Goal: Task Accomplishment & Management: Complete application form

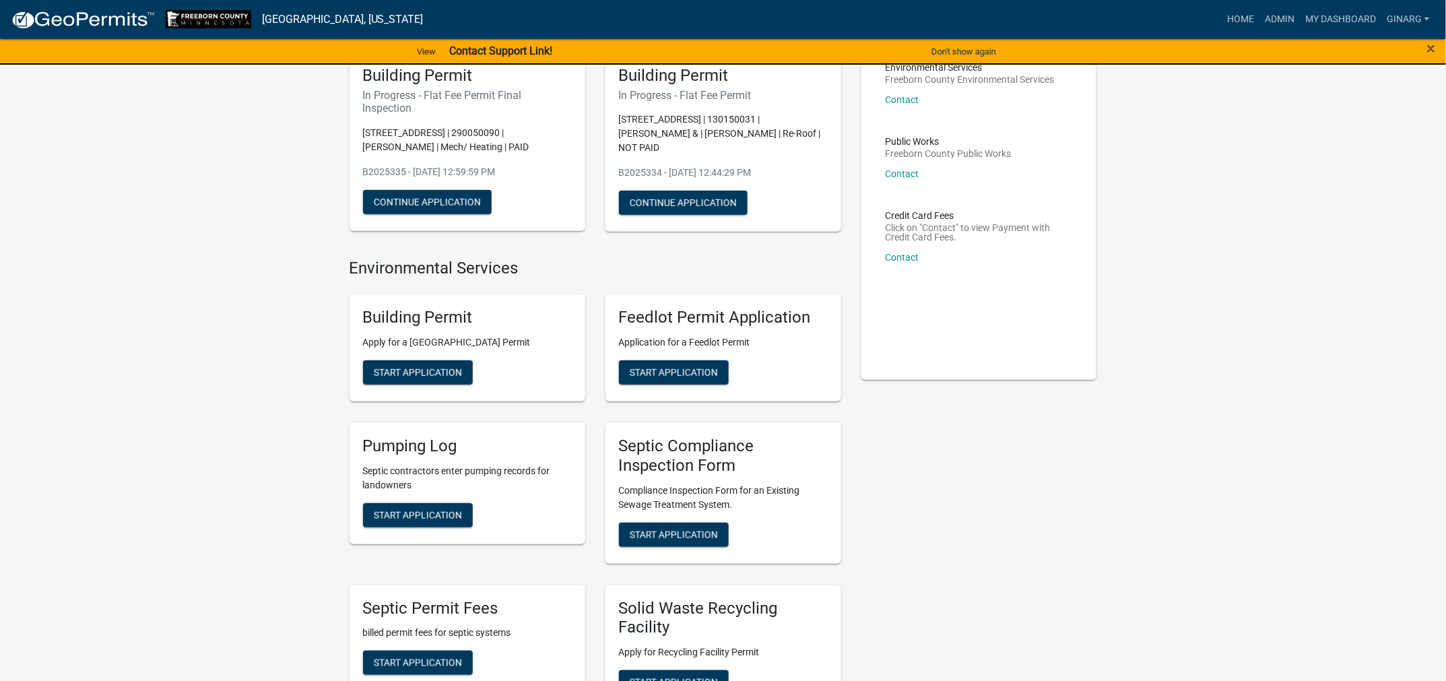
scroll to position [404, 0]
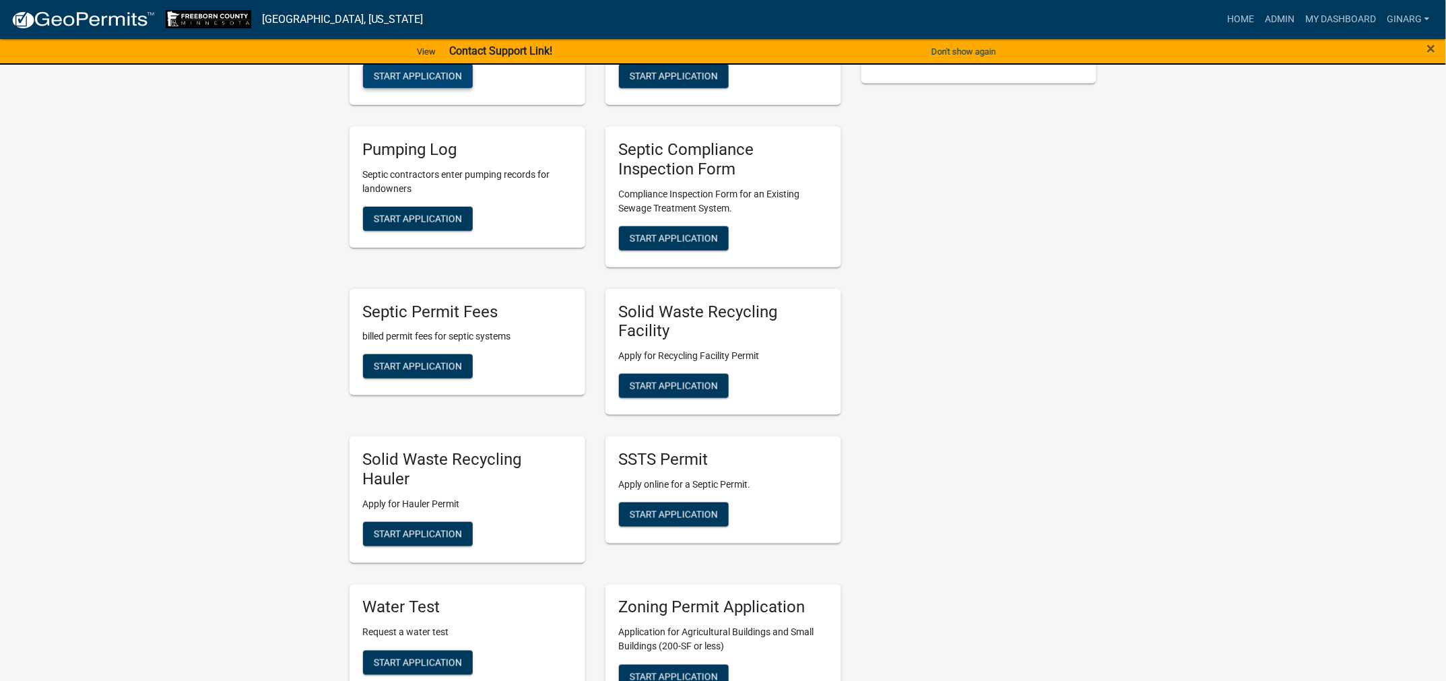
click at [462, 81] on span "Start Application" at bounding box center [418, 76] width 88 height 11
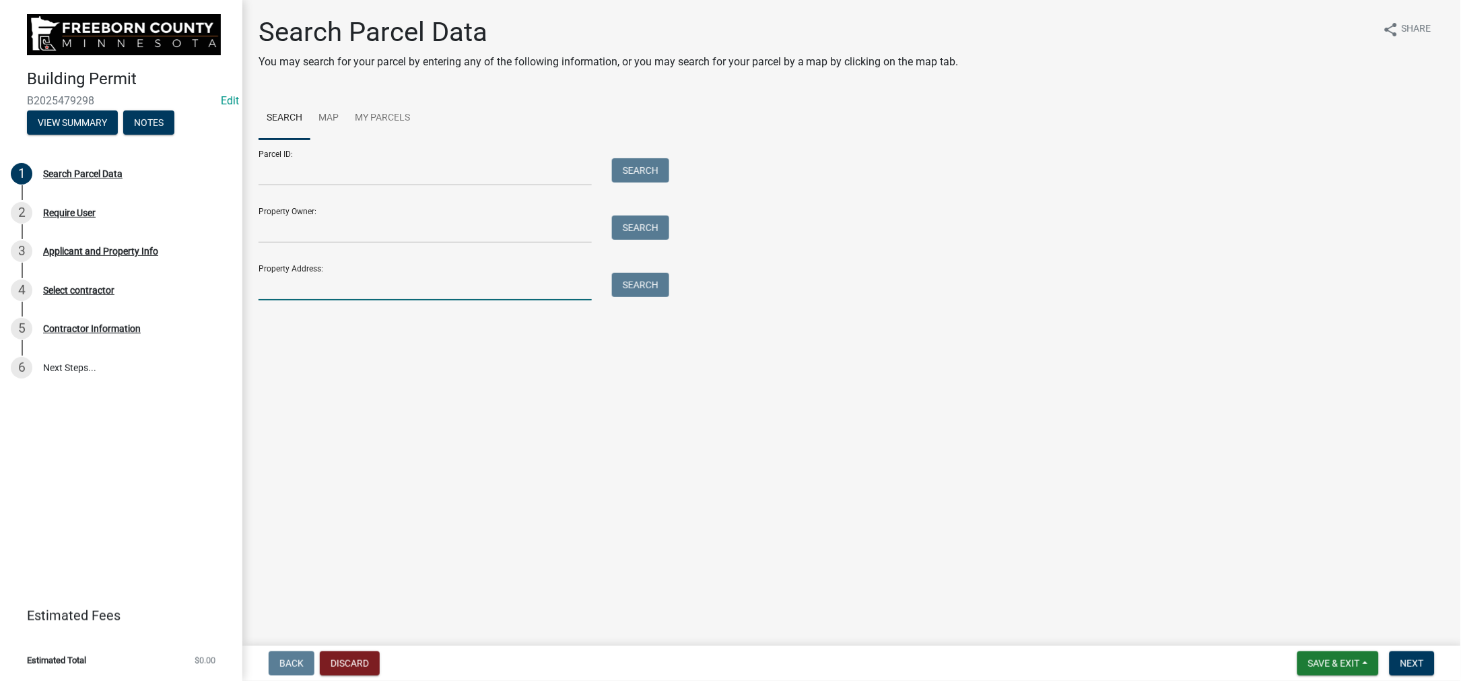
click at [381, 300] on input "Property Address:" at bounding box center [425, 287] width 333 height 28
type input "66333"
click at [651, 297] on button "Search" at bounding box center [640, 285] width 57 height 24
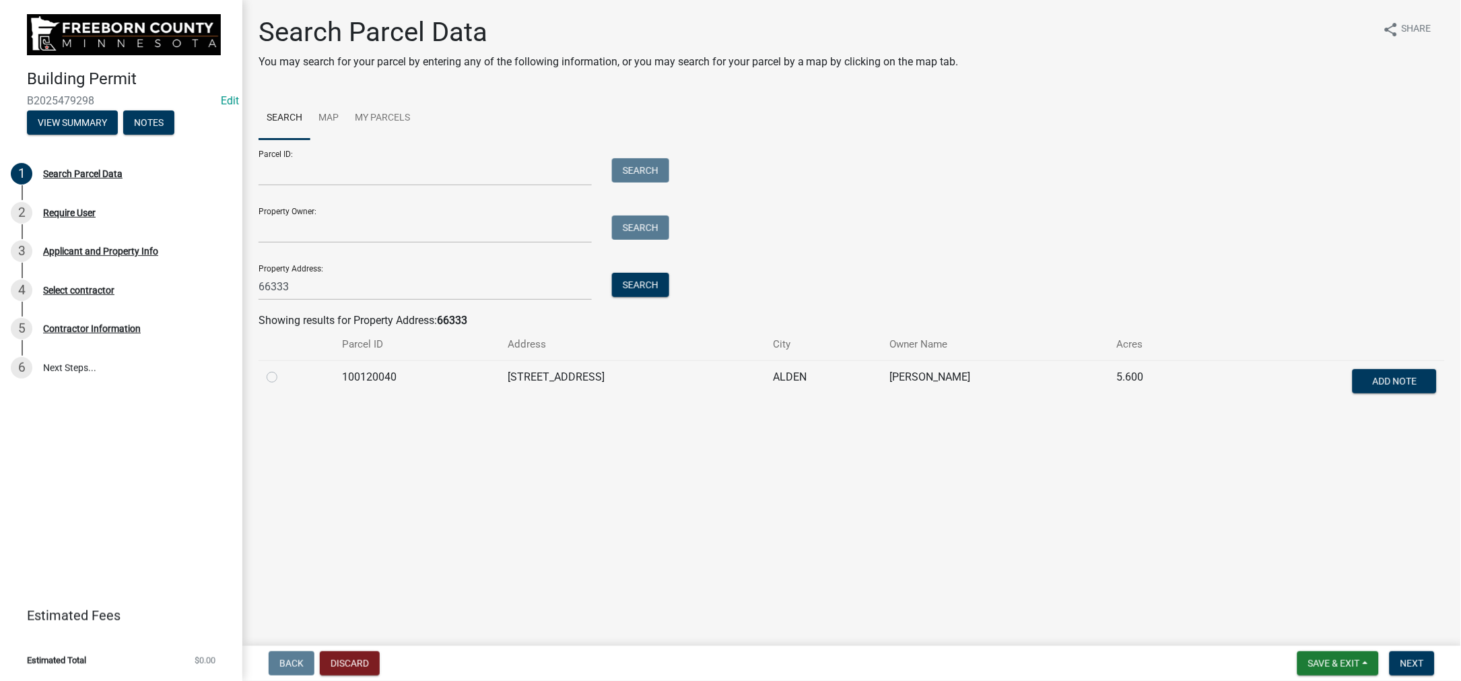
click at [283, 369] on label at bounding box center [283, 369] width 0 height 0
click at [288, 378] on input "radio" at bounding box center [287, 373] width 9 height 9
radio input "true"
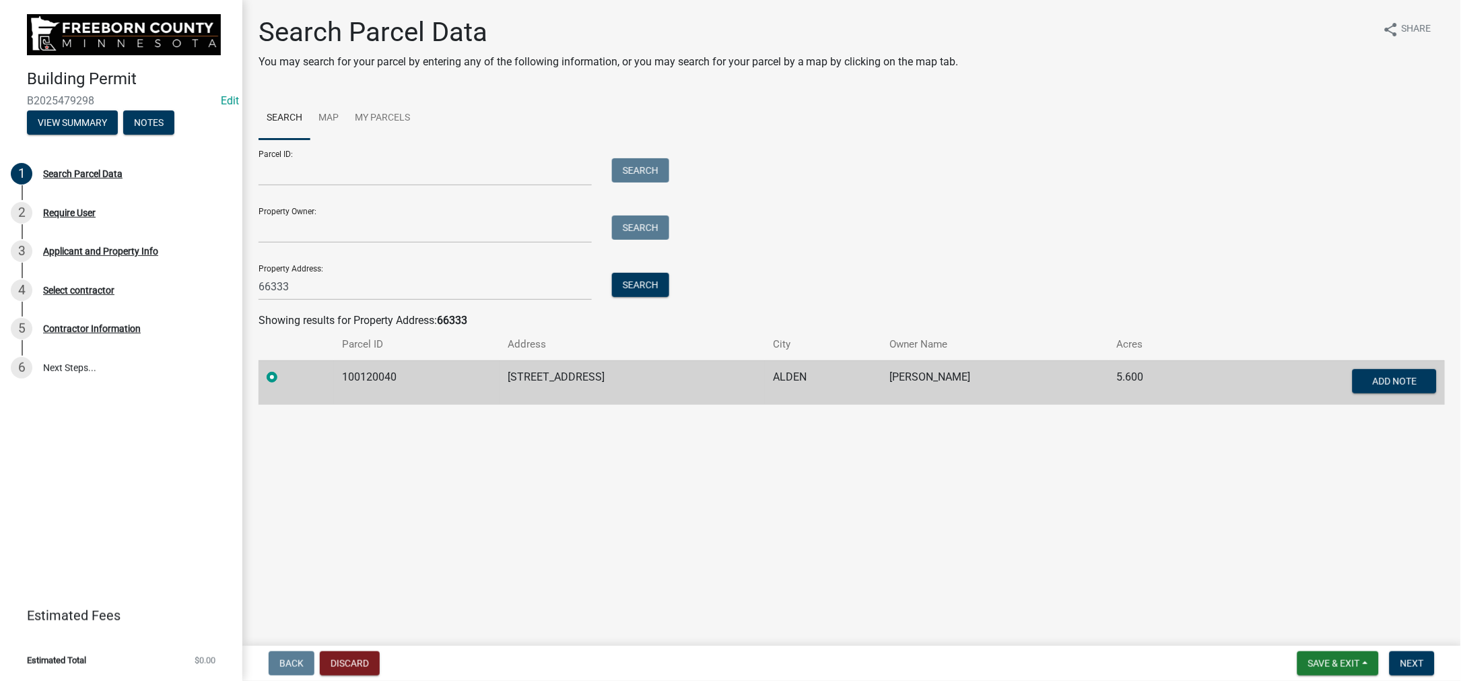
scroll to position [46, 0]
click at [1401, 658] on span "Next" at bounding box center [1413, 663] width 24 height 11
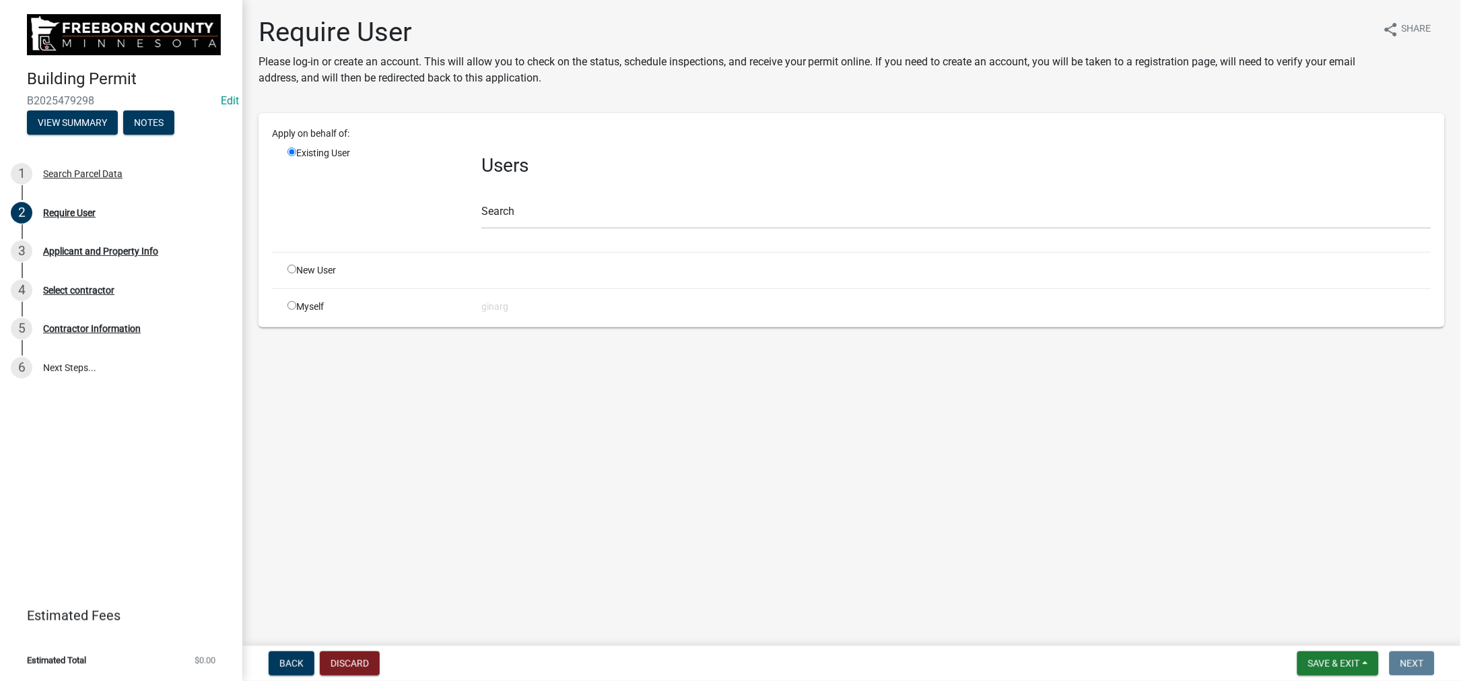
click at [296, 310] on input "radio" at bounding box center [292, 305] width 9 height 9
radio input "true"
radio input "false"
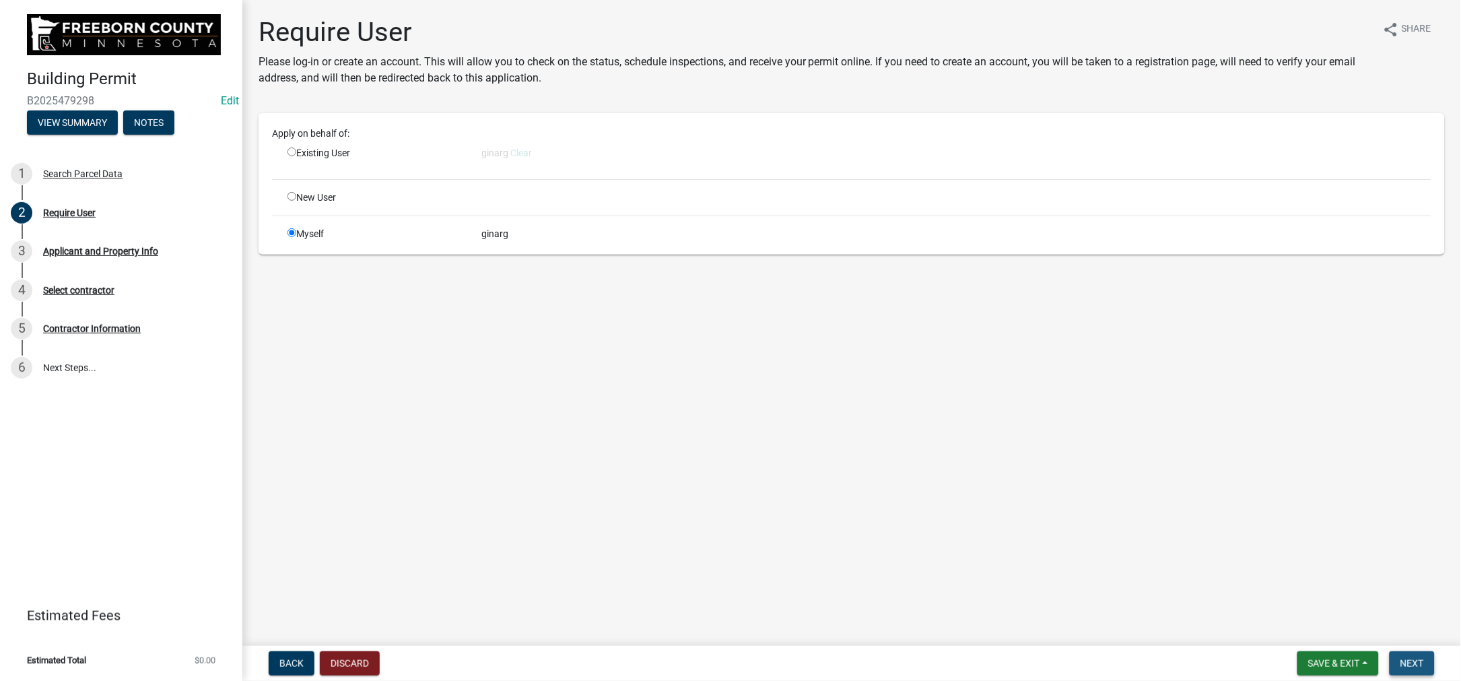
click at [1401, 661] on span "Next" at bounding box center [1413, 663] width 24 height 11
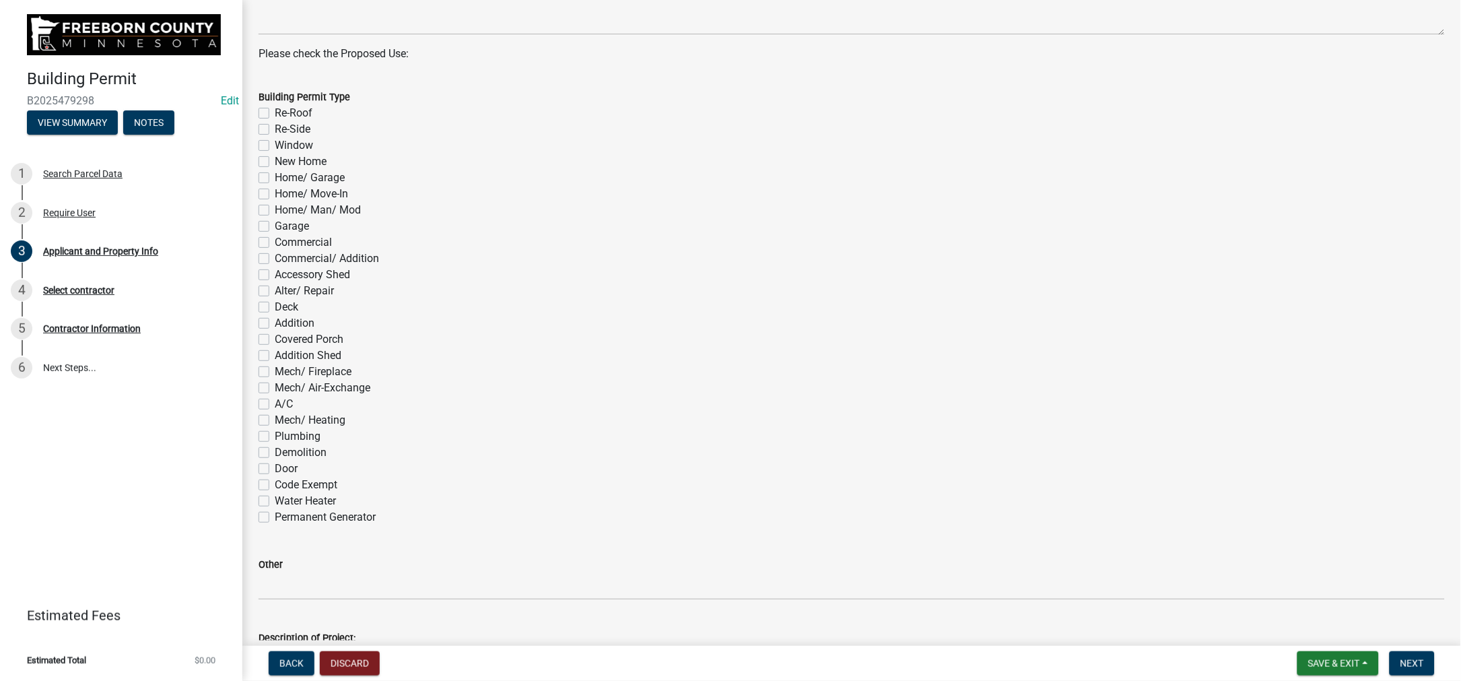
scroll to position [606, 0]
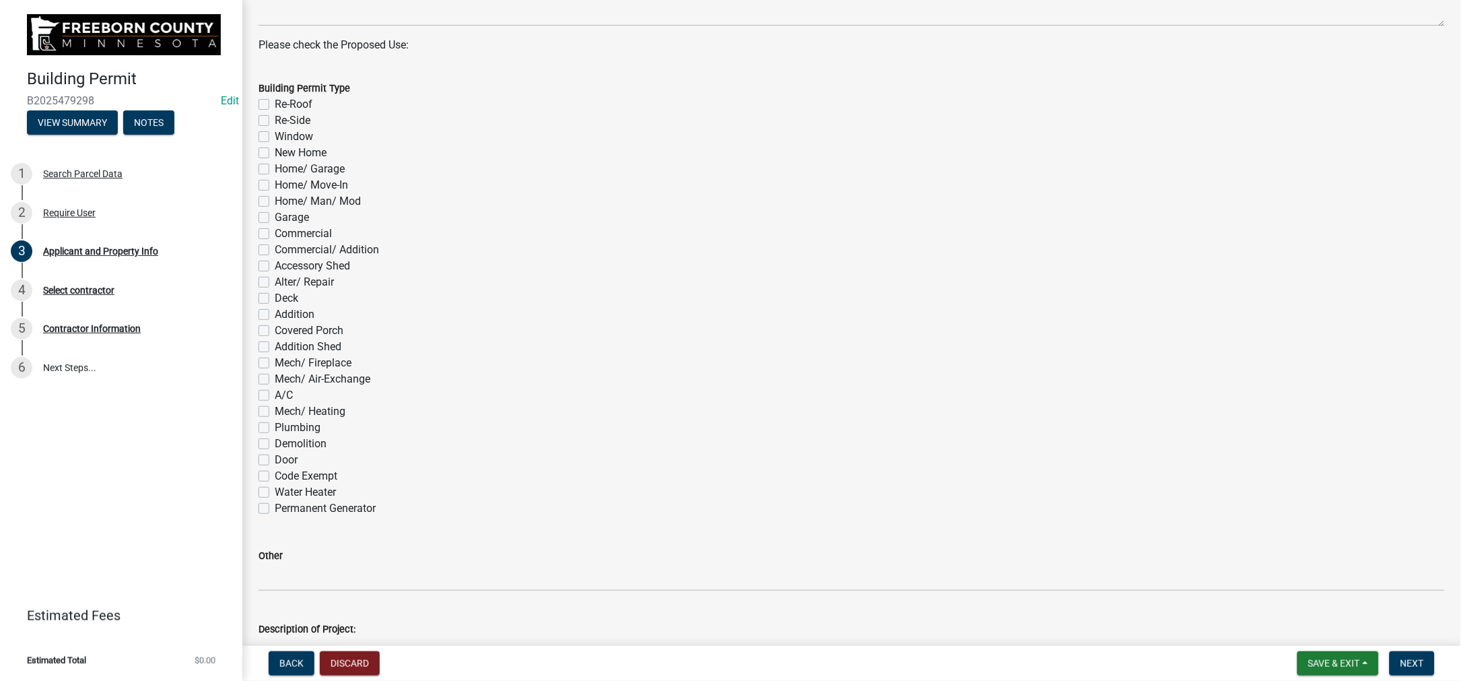
click at [275, 112] on label "Re-Roof" at bounding box center [294, 104] width 38 height 16
click at [275, 105] on input "Re-Roof" at bounding box center [279, 100] width 9 height 9
checkbox input "true"
checkbox input "false"
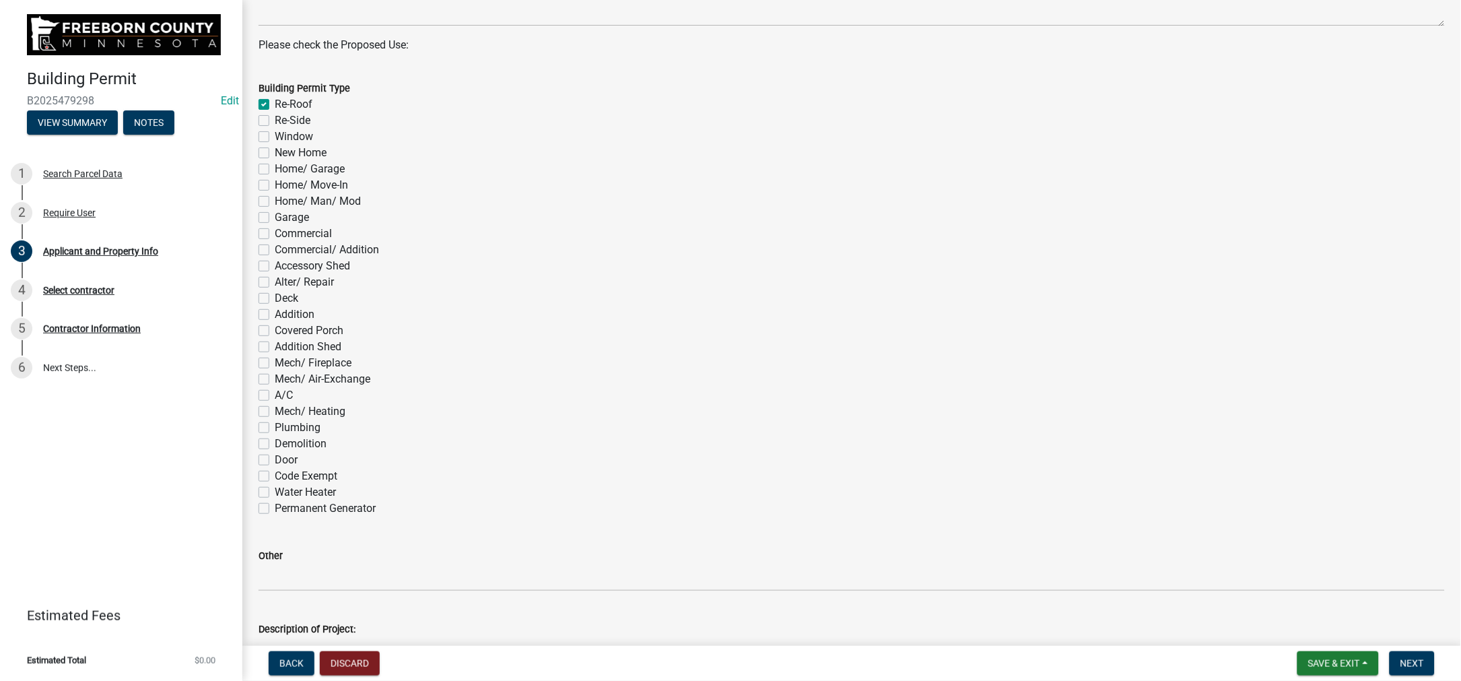
checkbox input "false"
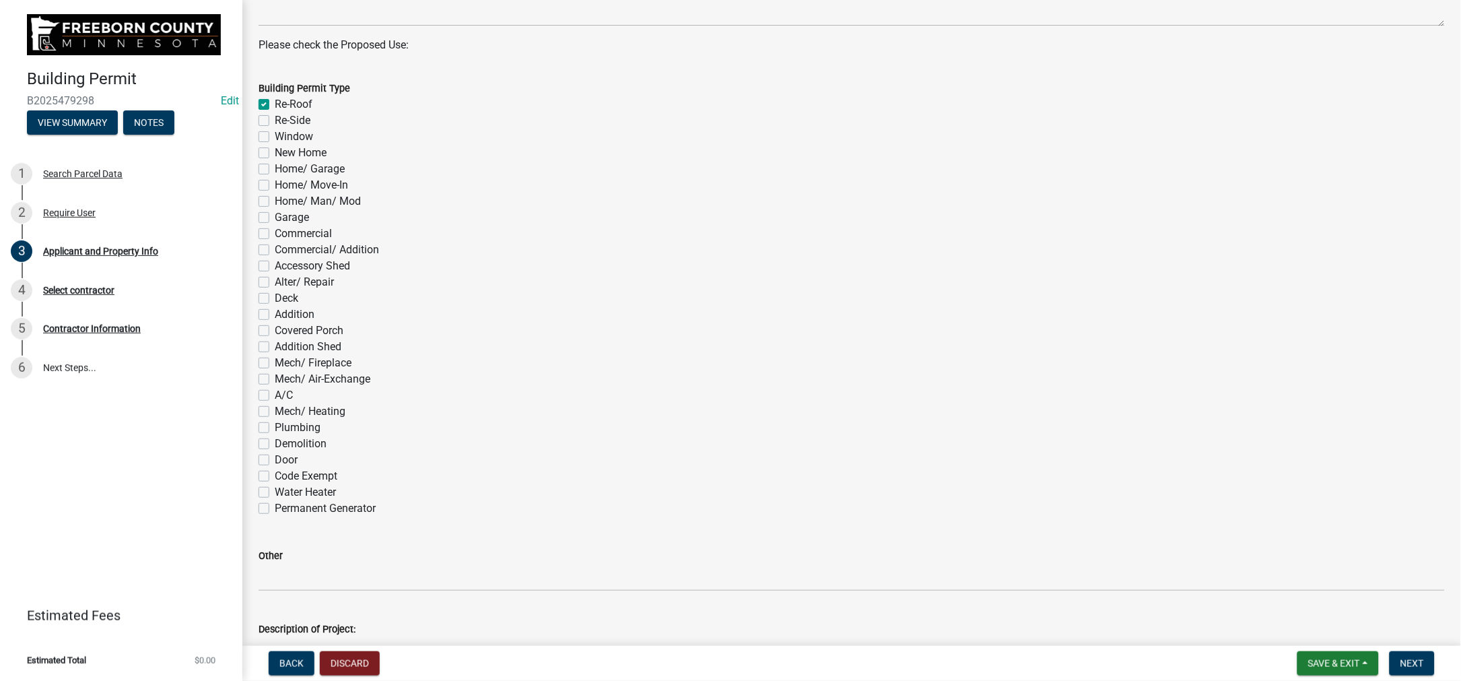
checkbox input "false"
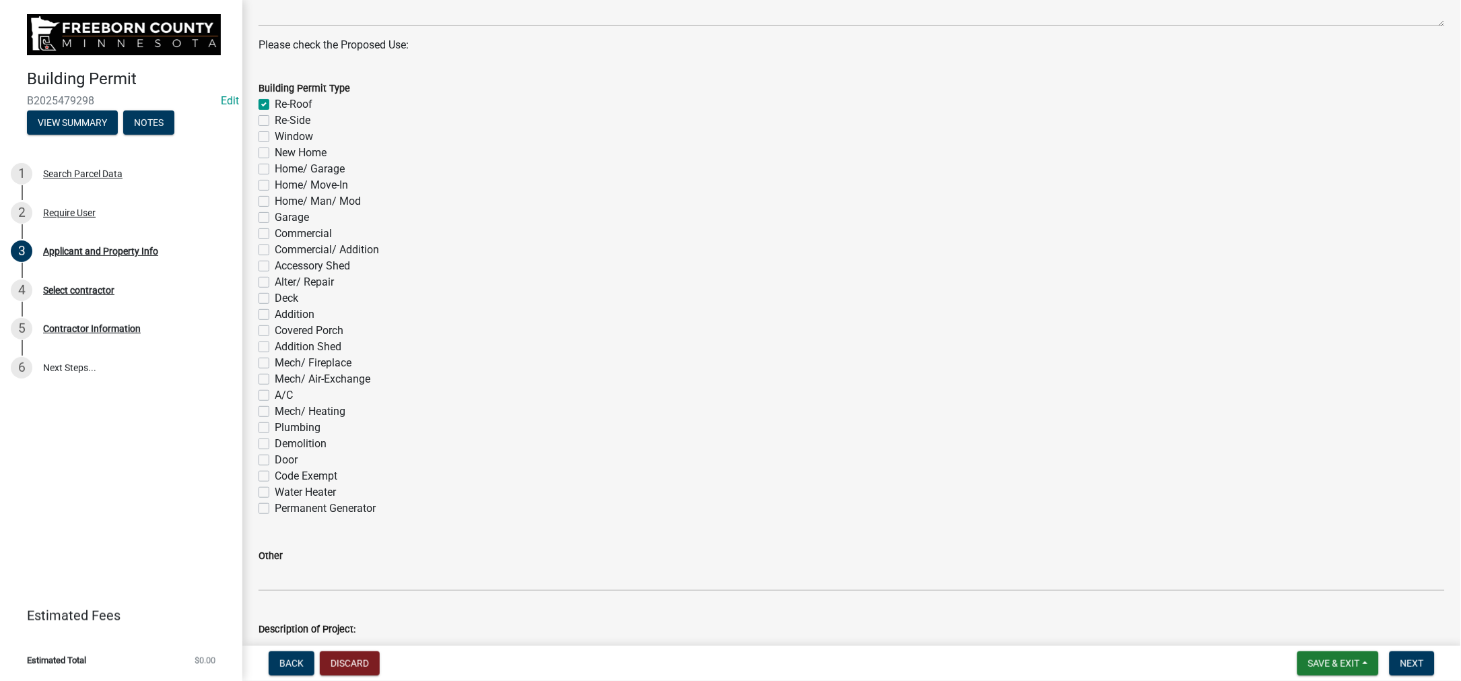
checkbox input "false"
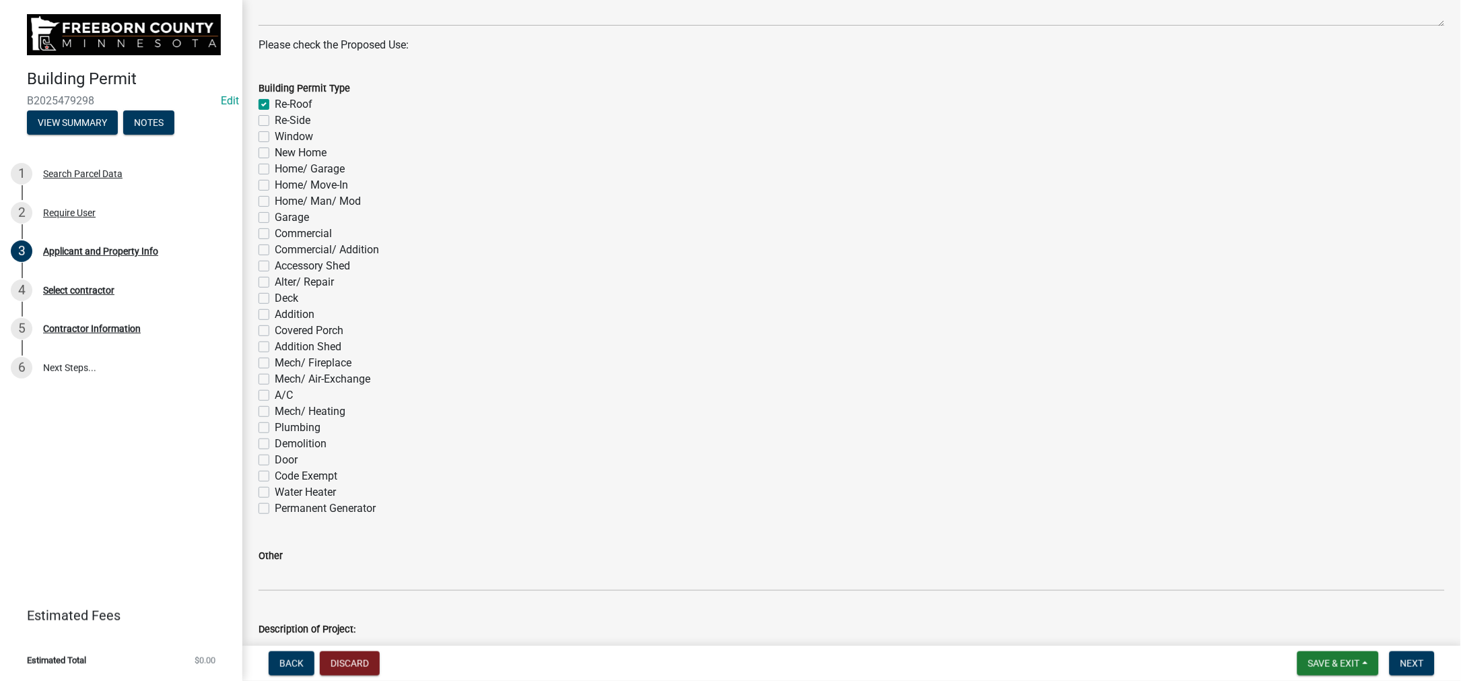
checkbox input "false"
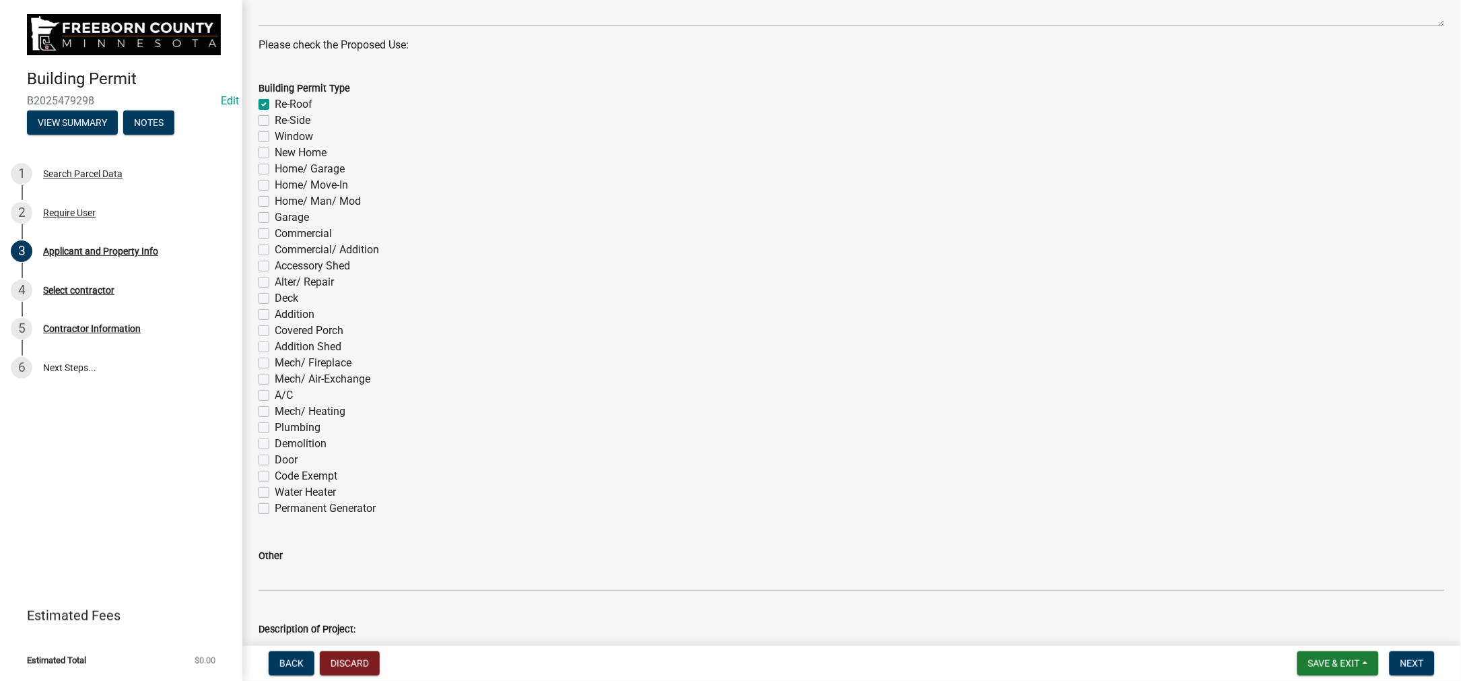
checkbox input "false"
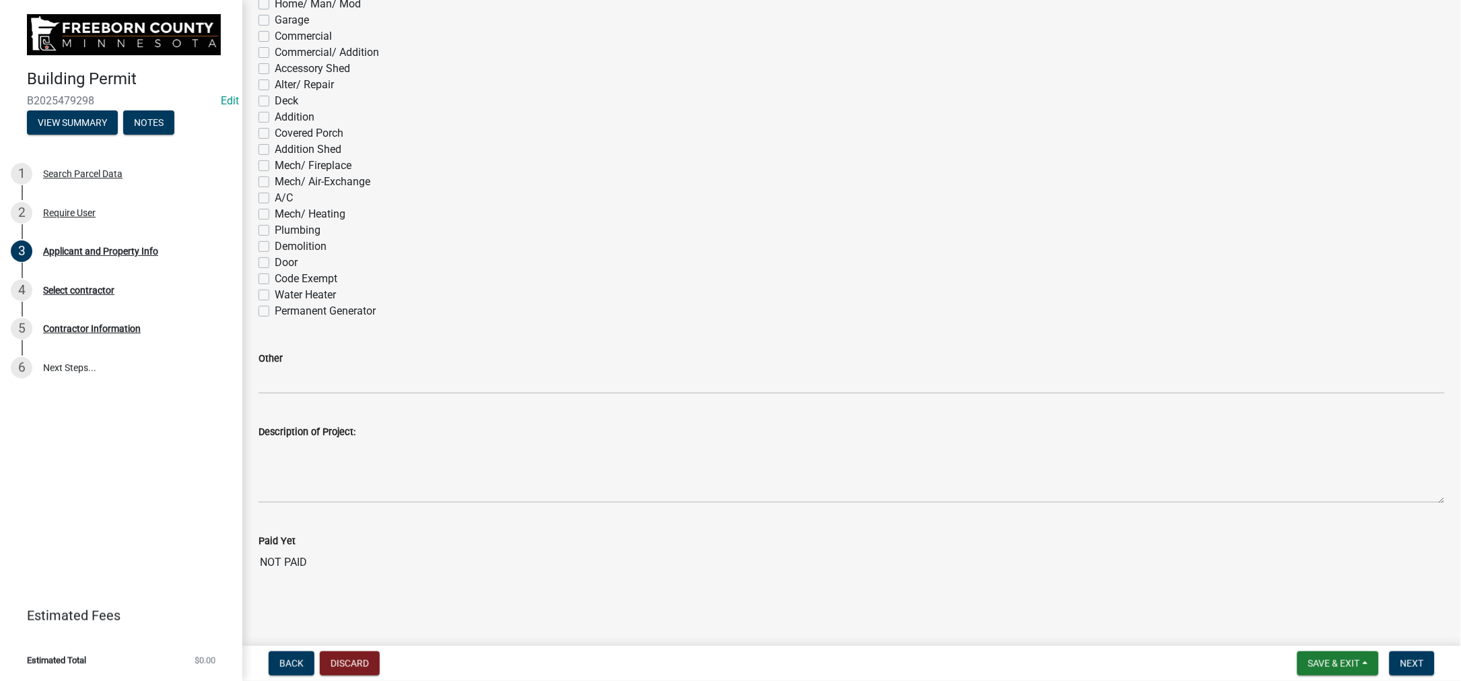
scroll to position [1499, 0]
click at [1405, 658] on span "Next" at bounding box center [1413, 663] width 24 height 11
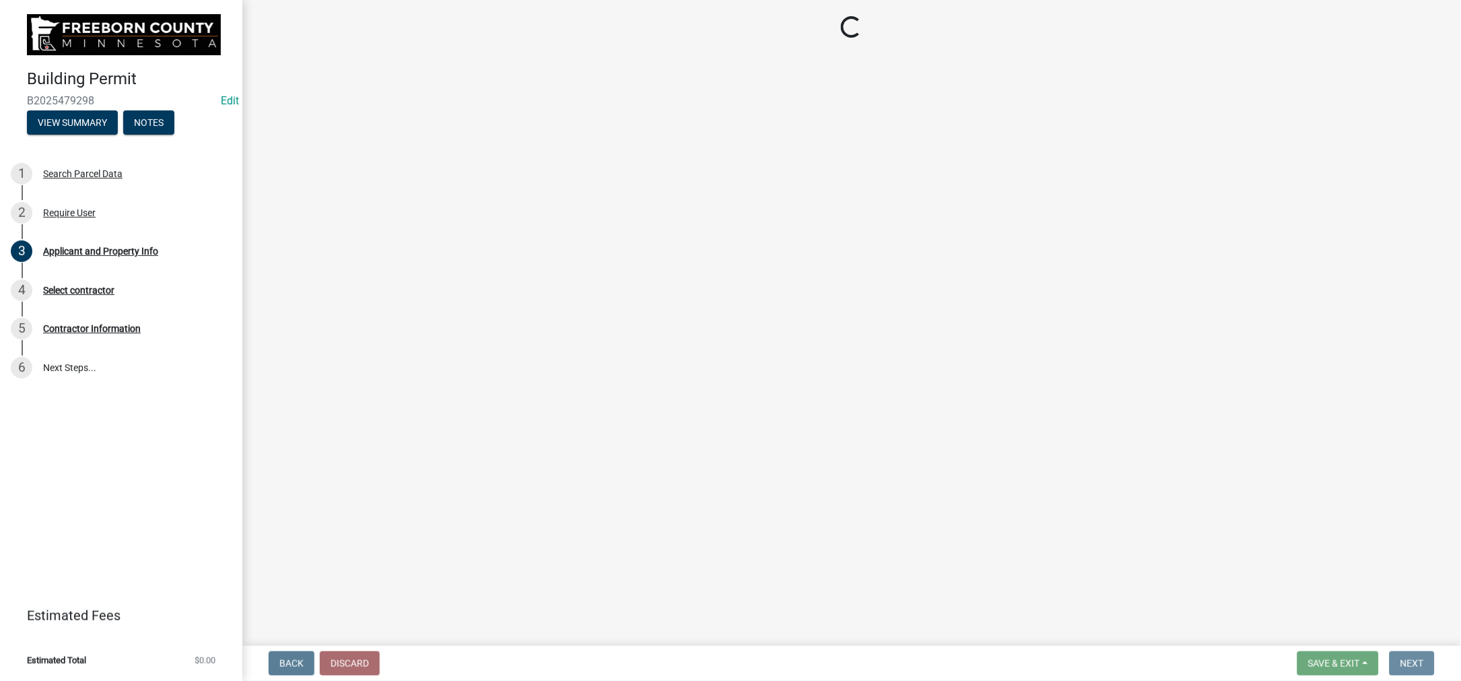
scroll to position [0, 0]
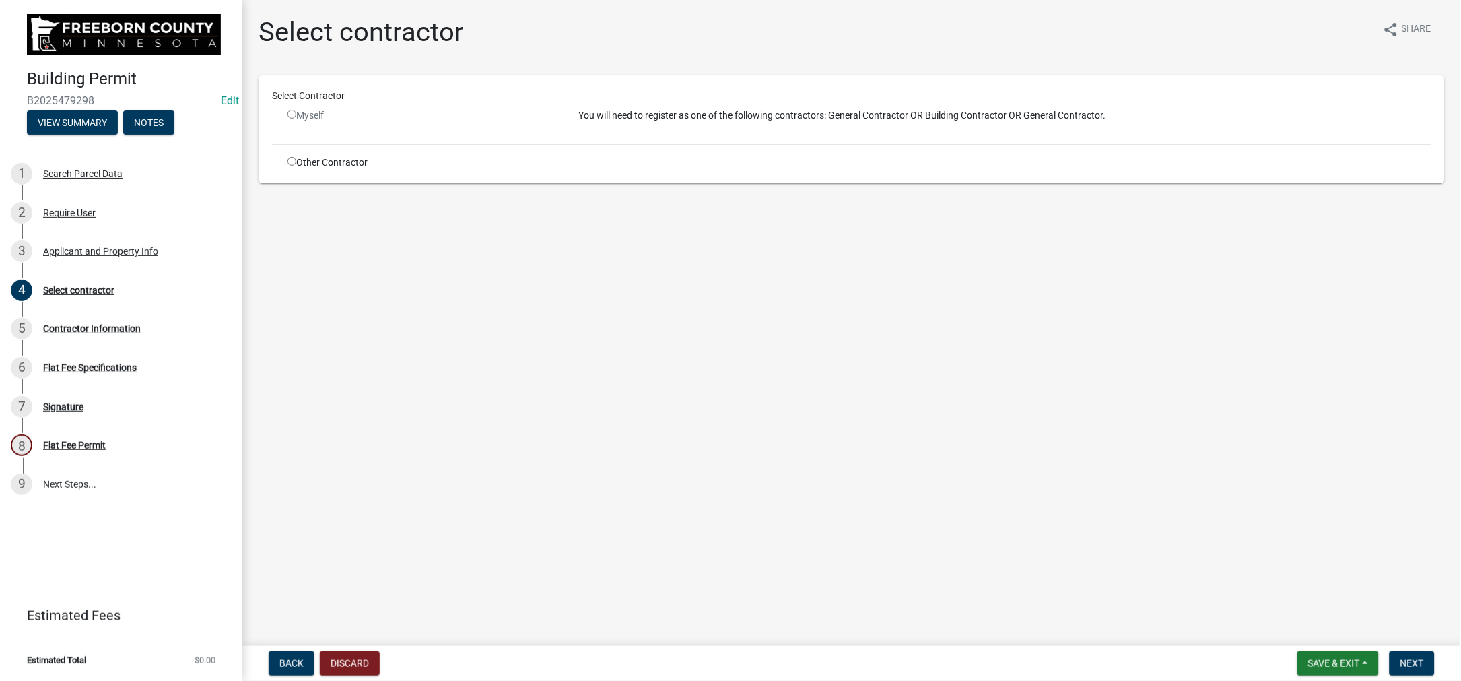
click at [296, 166] on input "radio" at bounding box center [292, 161] width 9 height 9
radio input "true"
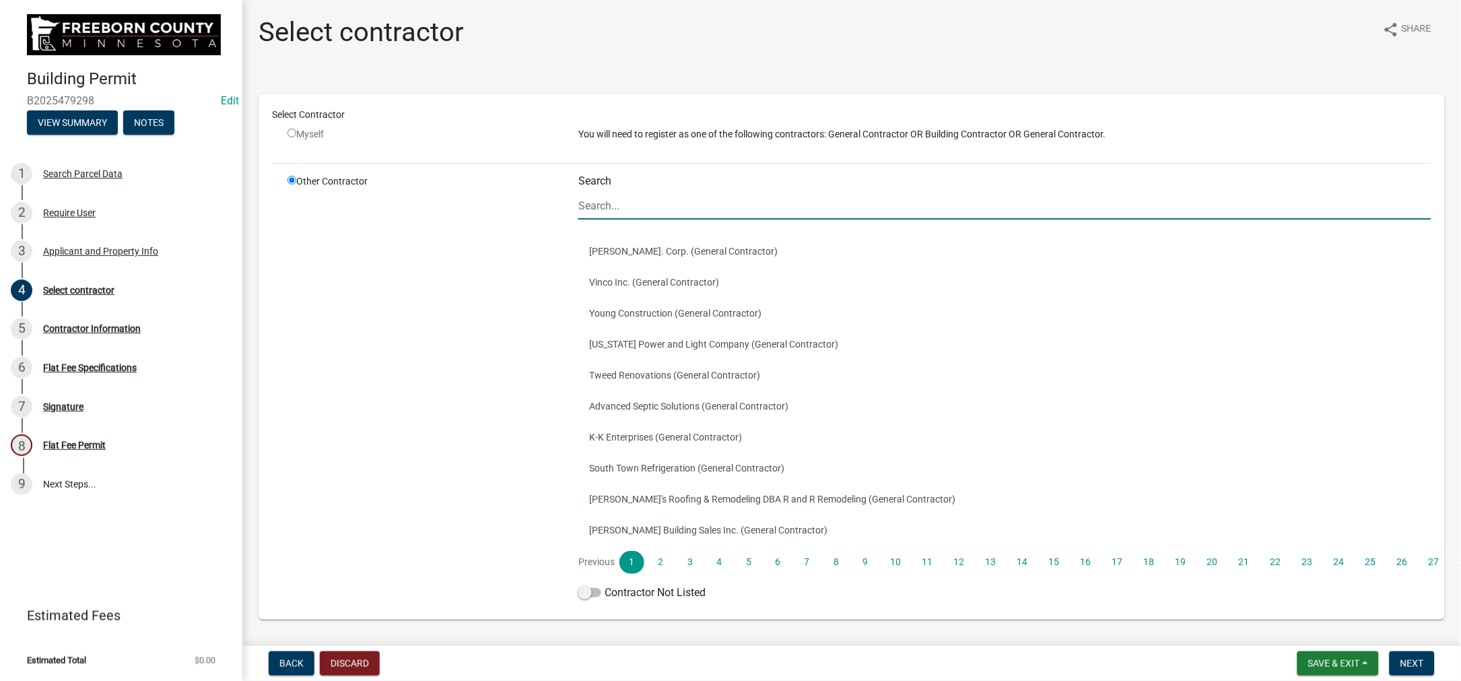
click at [616, 220] on input "Search" at bounding box center [1004, 206] width 853 height 28
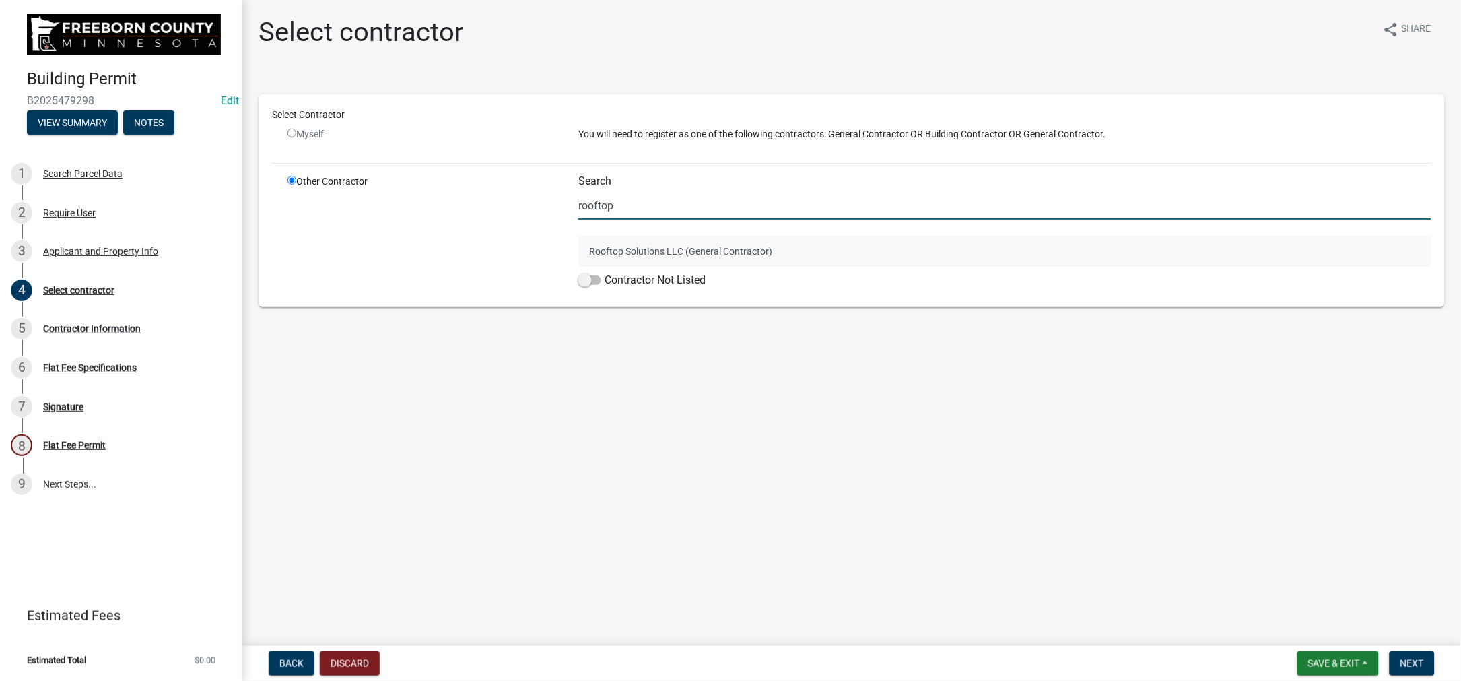
type input "rooftop"
click at [613, 267] on button "Rooftop Solutions LLC (General Contractor)" at bounding box center [1004, 251] width 853 height 31
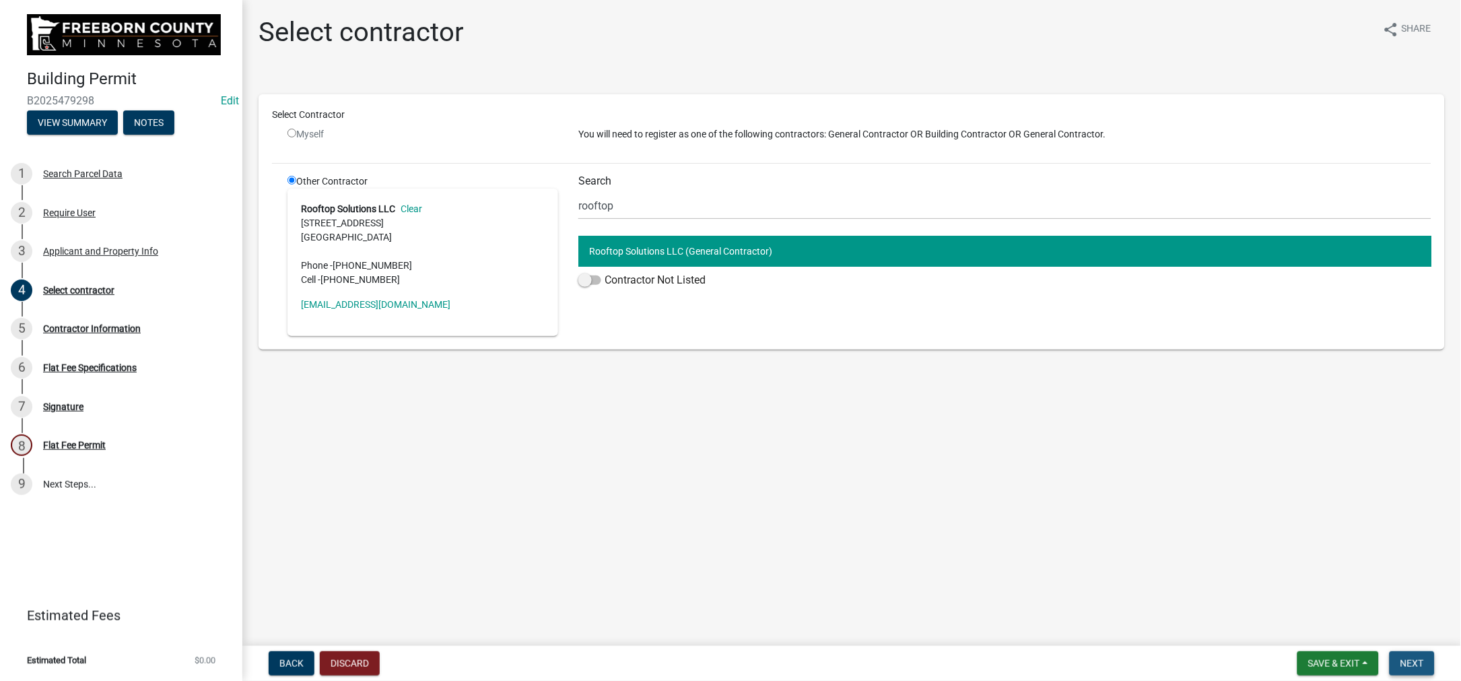
click at [1401, 658] on span "Next" at bounding box center [1413, 663] width 24 height 11
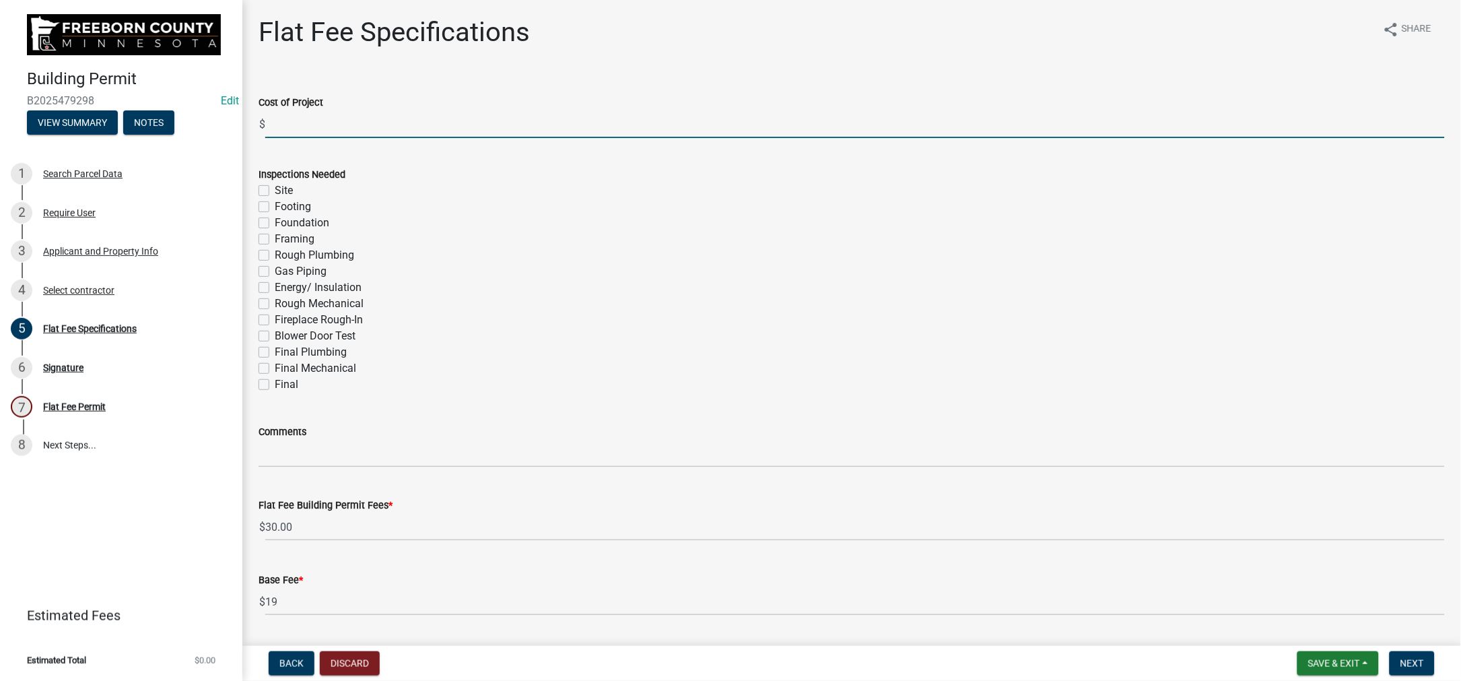
click at [327, 138] on input "text" at bounding box center [855, 124] width 1180 height 28
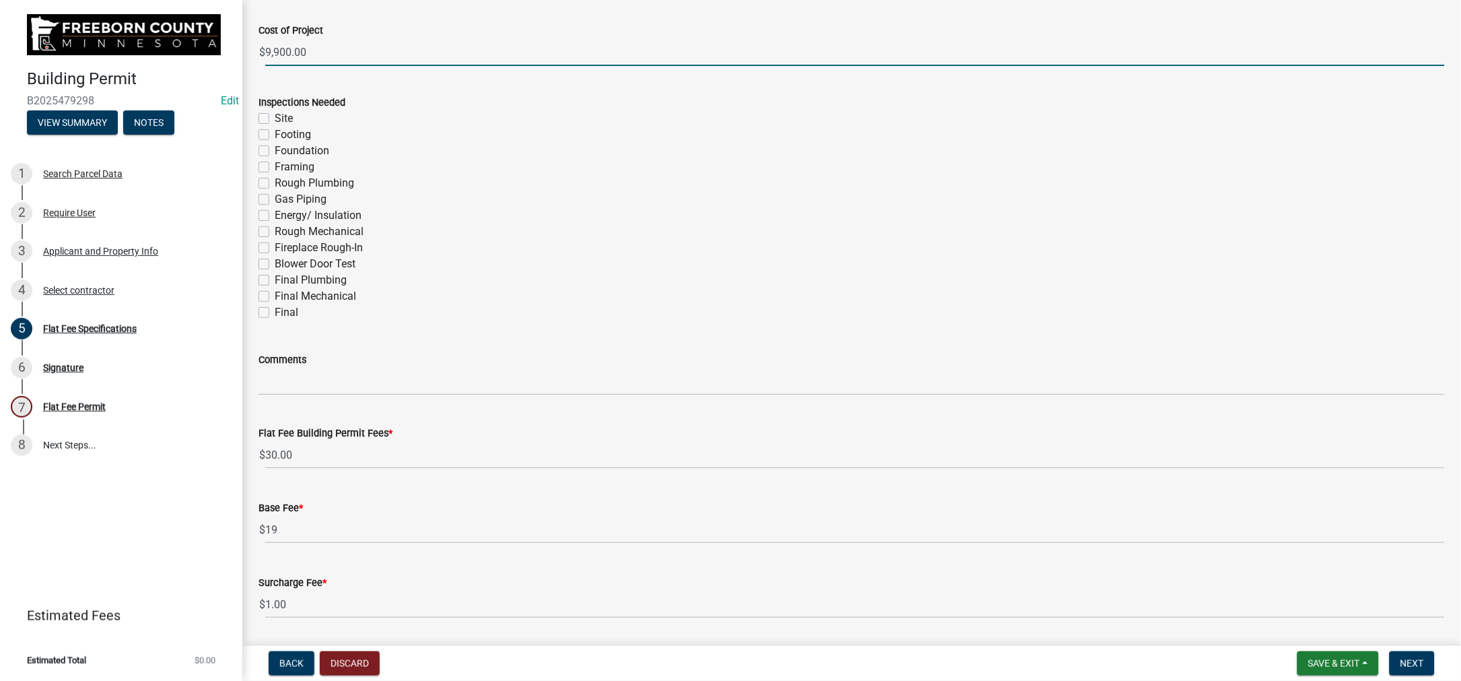
scroll to position [101, 0]
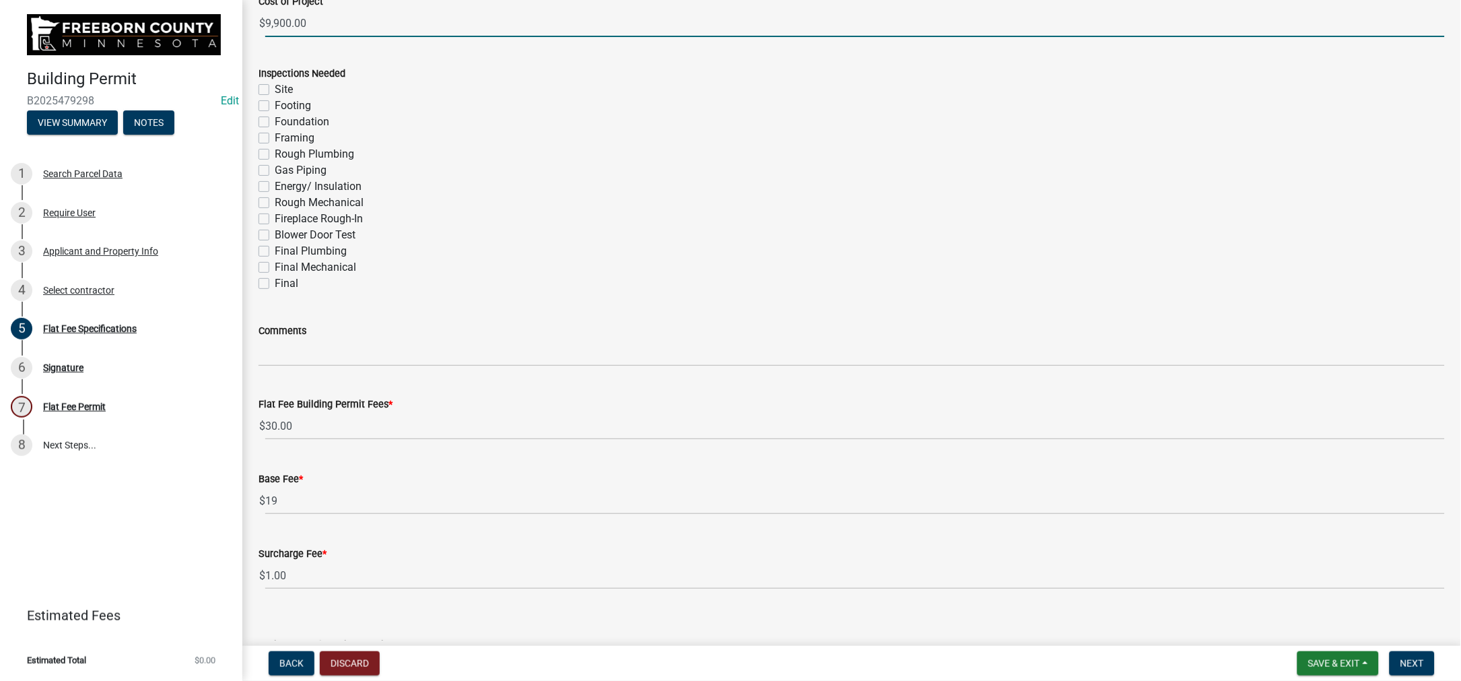
type input "9900"
click at [277, 292] on label "Final" at bounding box center [287, 283] width 24 height 16
click at [277, 284] on input "Final" at bounding box center [279, 279] width 9 height 9
checkbox input "true"
checkbox input "false"
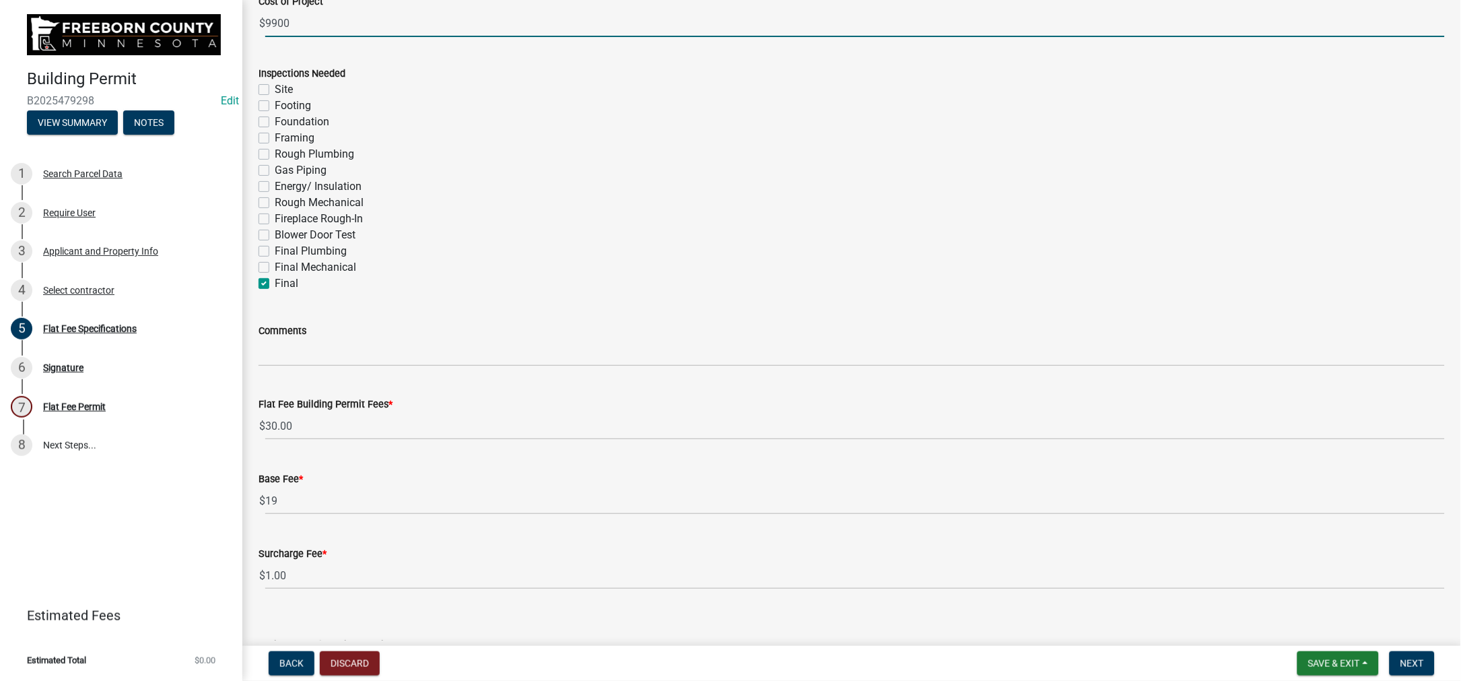
checkbox input "false"
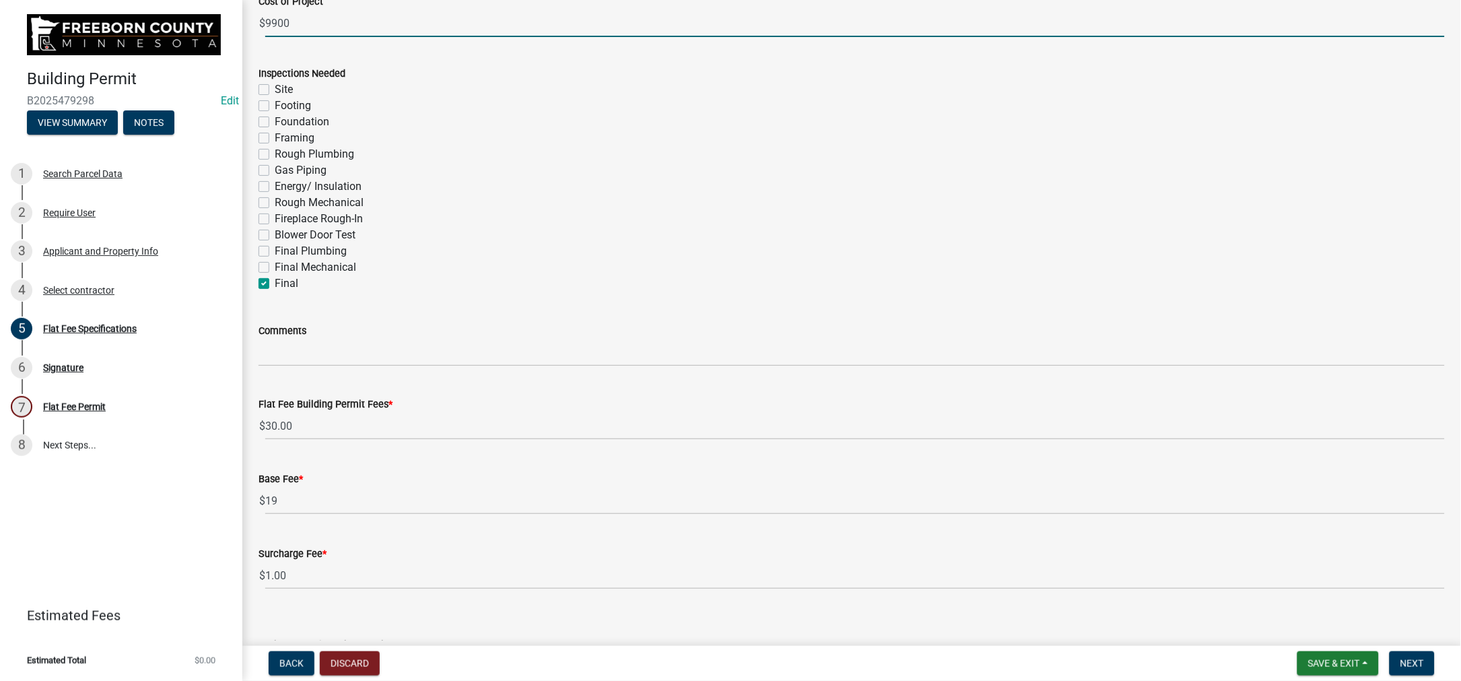
checkbox input "false"
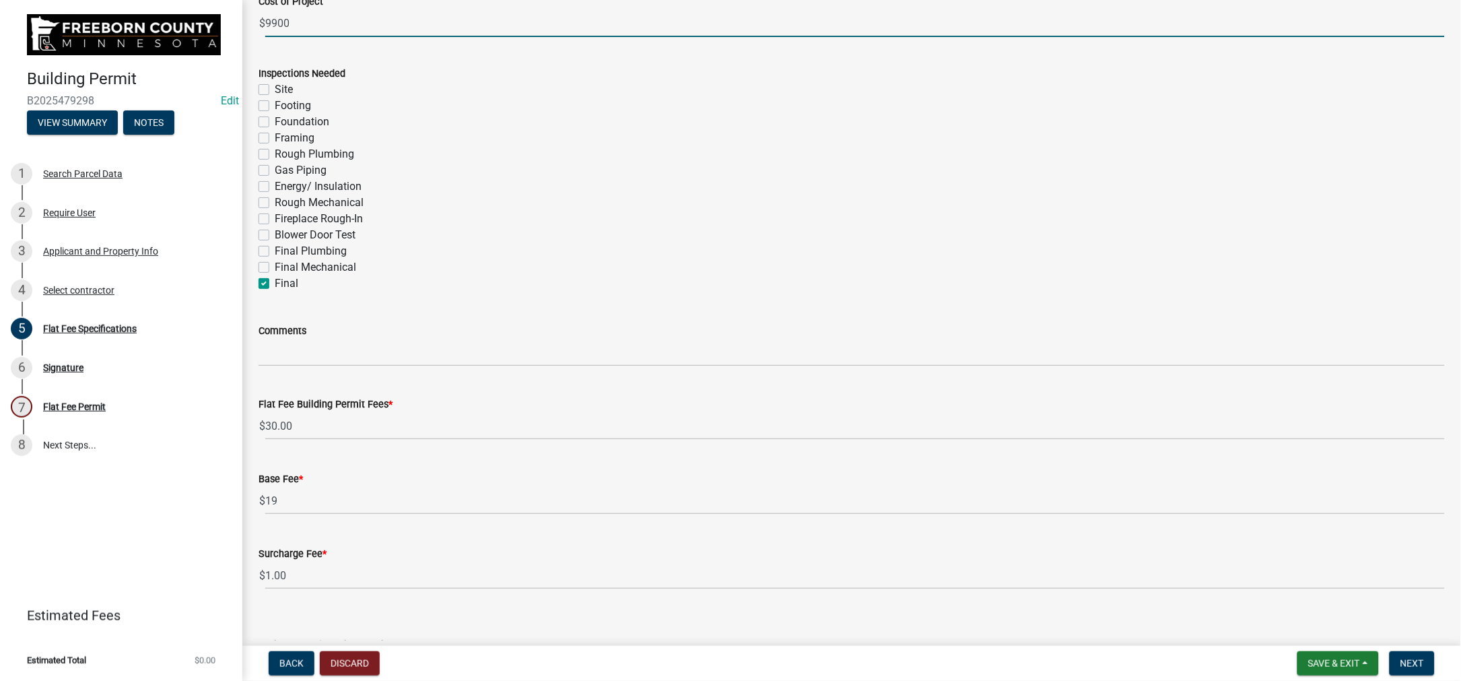
checkbox input "false"
checkbox input "true"
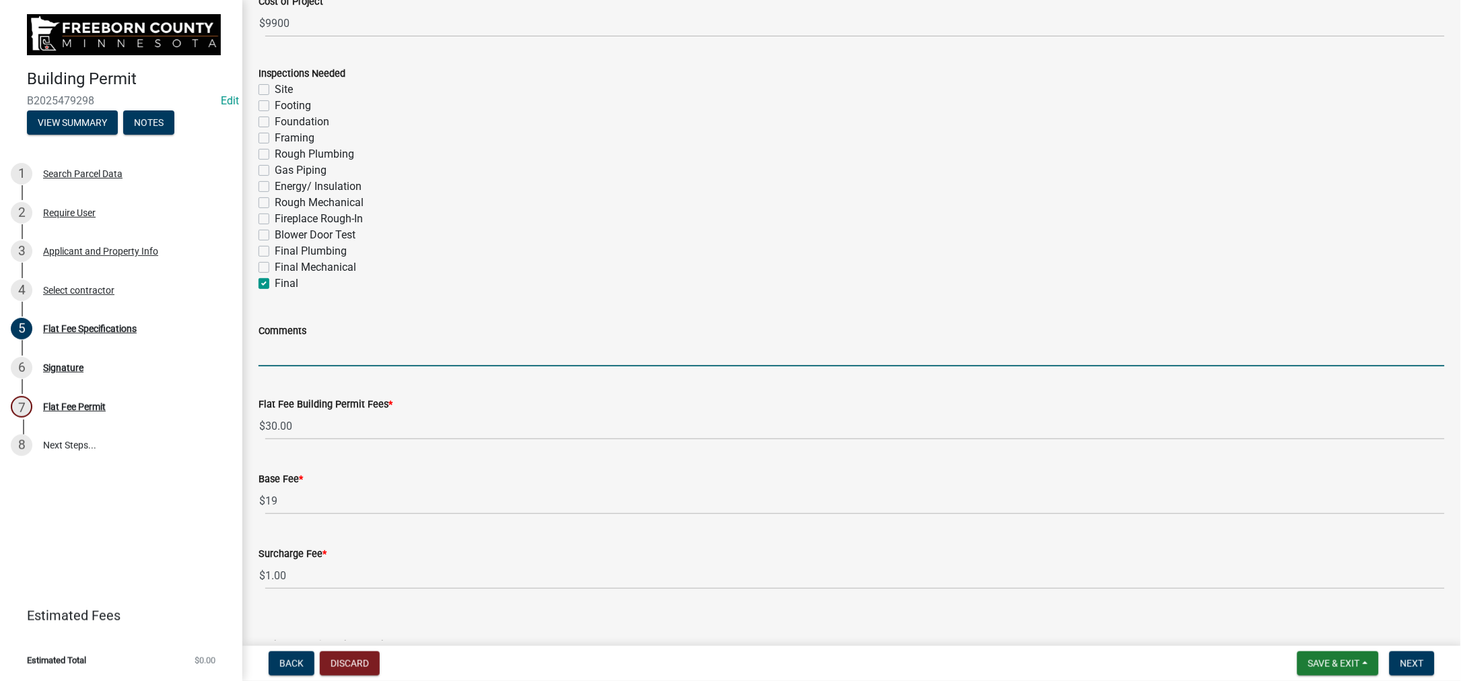
drag, startPoint x: 285, startPoint y: 588, endPoint x: 292, endPoint y: 584, distance: 8.4
click at [285, 366] on input "Comments" at bounding box center [852, 353] width 1186 height 28
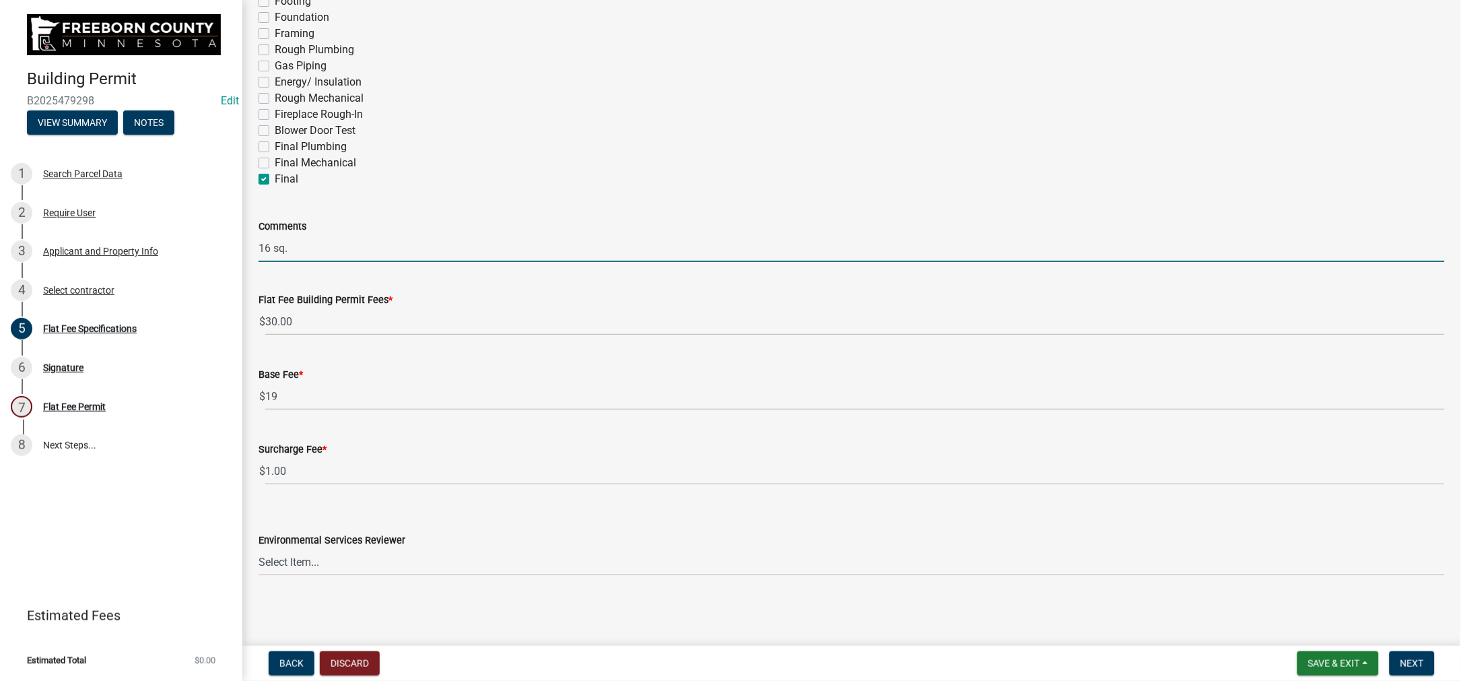
scroll to position [603, 0]
type input "16 sq."
click at [599, 553] on select "Select Item... [PERSON_NAME] [PERSON_NAME] [PERSON_NAME] [PERSON_NAME] [PERSON_…" at bounding box center [852, 562] width 1186 height 28
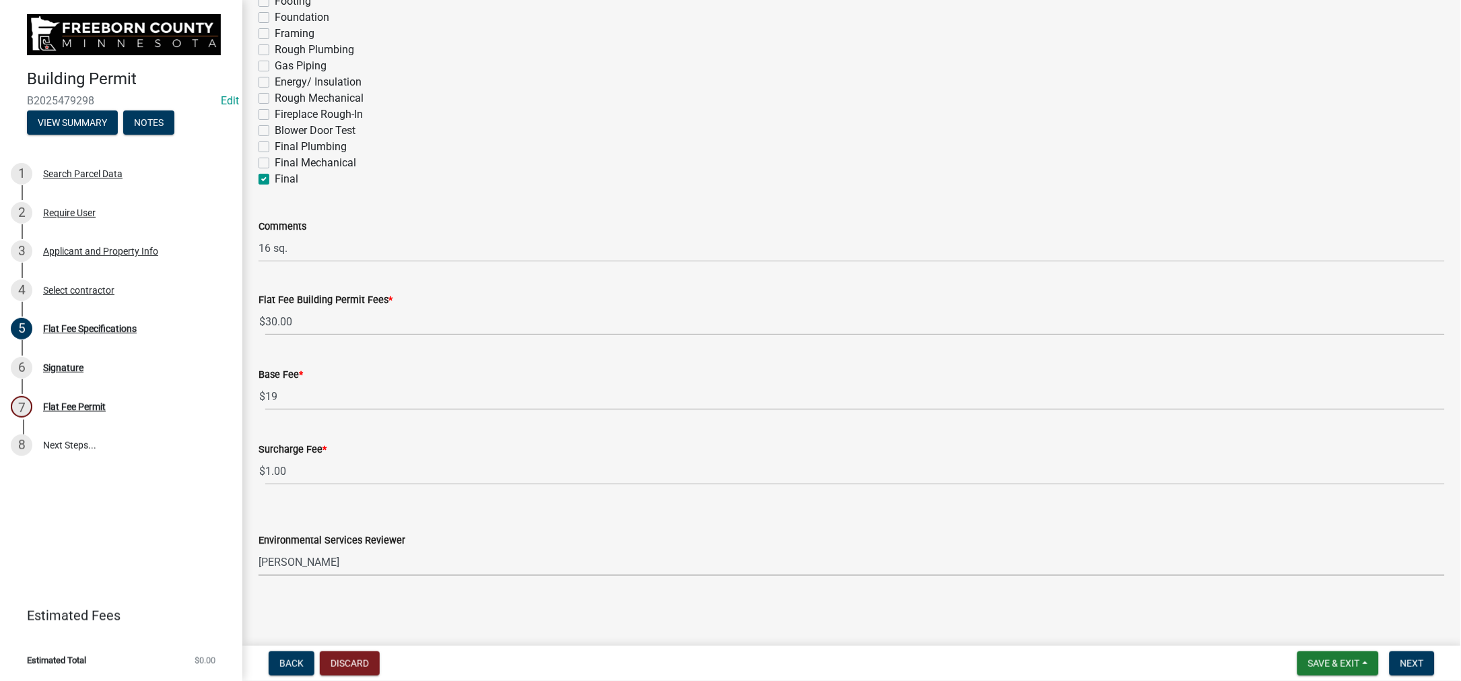
click at [266, 548] on select "Select Item... [PERSON_NAME] [PERSON_NAME] [PERSON_NAME] [PERSON_NAME] [PERSON_…" at bounding box center [852, 562] width 1186 height 28
click at [712, 554] on select "Select Item... [PERSON_NAME] [PERSON_NAME] [PERSON_NAME] [PERSON_NAME] [PERSON_…" at bounding box center [852, 562] width 1186 height 28
click at [266, 548] on select "Select Item... [PERSON_NAME] [PERSON_NAME] [PERSON_NAME] [PERSON_NAME] [PERSON_…" at bounding box center [852, 562] width 1186 height 28
select select "cf5e982a-8fde-449d-bcd8-be8cdfb99374"
click at [1401, 658] on span "Next" at bounding box center [1413, 663] width 24 height 11
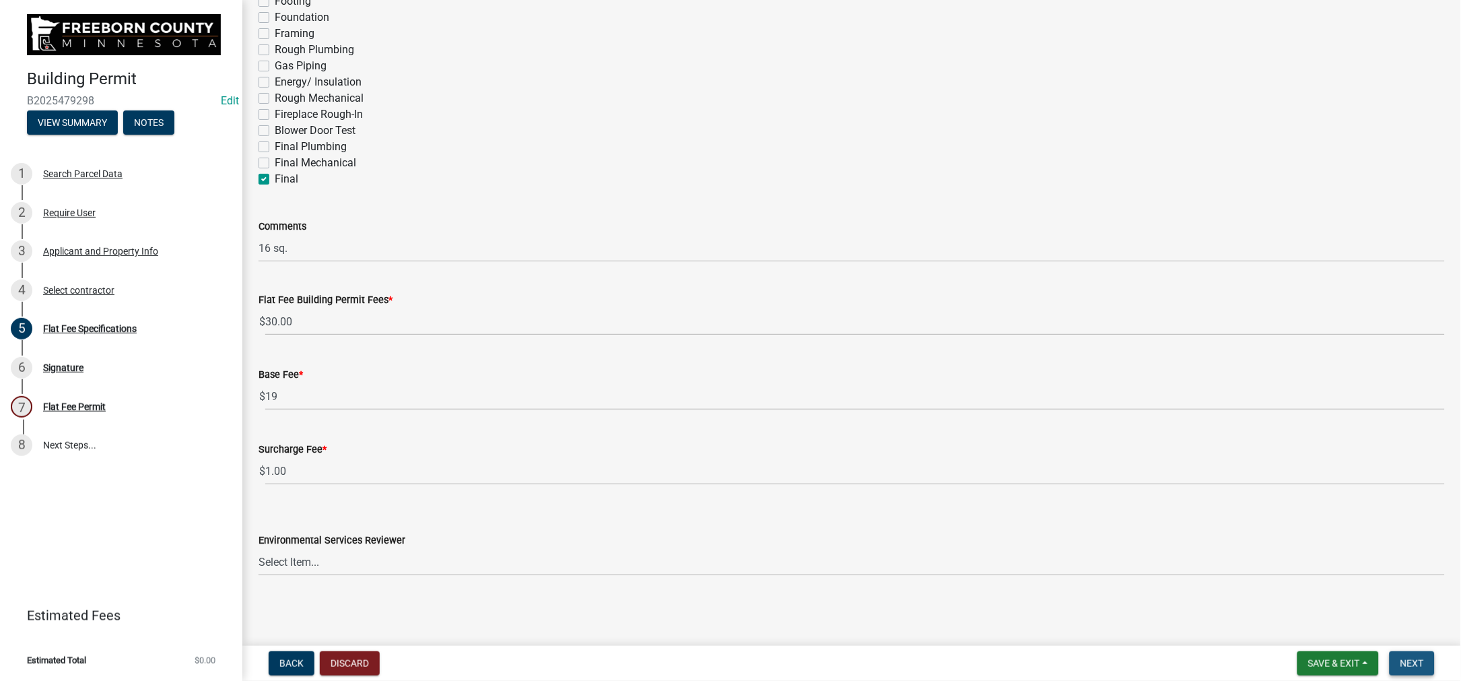
scroll to position [0, 0]
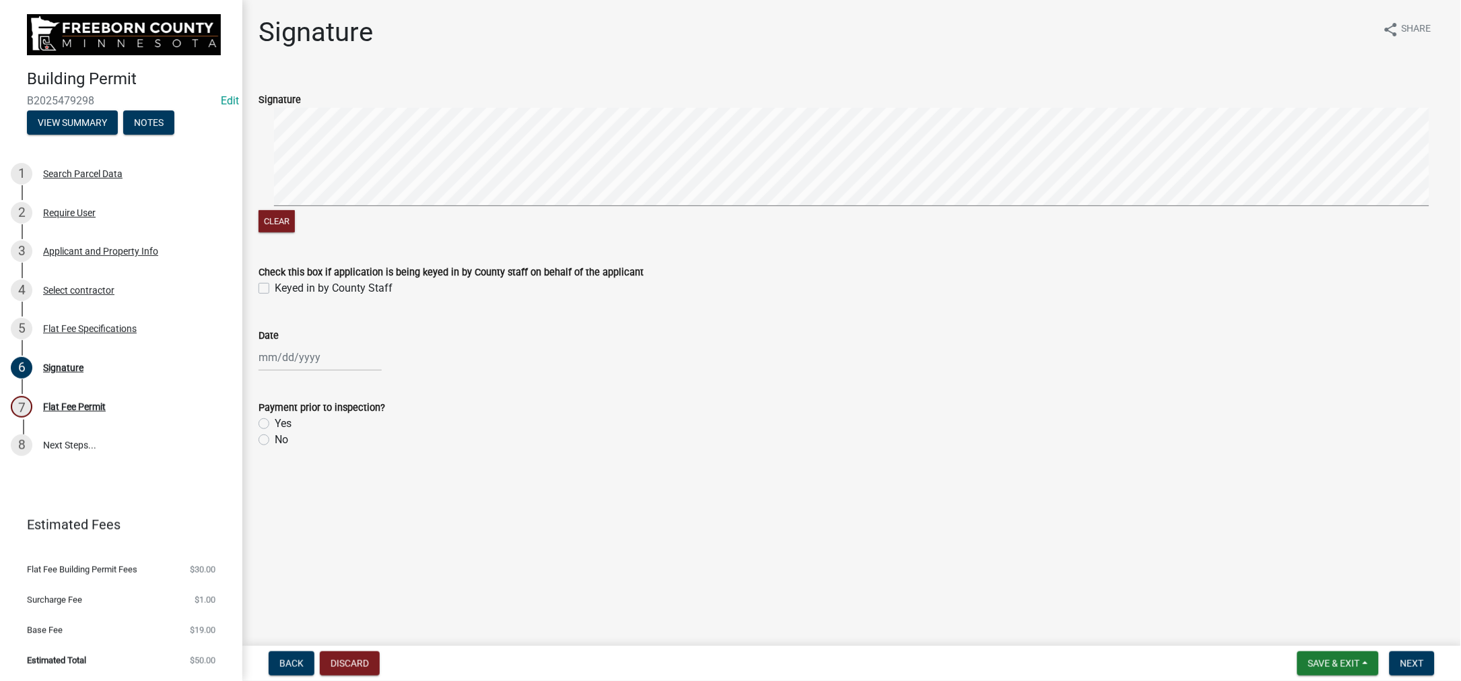
click at [275, 296] on label "Keyed in by County Staff" at bounding box center [334, 288] width 118 height 16
click at [275, 289] on input "Keyed in by County Staff" at bounding box center [279, 284] width 9 height 9
checkbox input "true"
select select "9"
select select "2025"
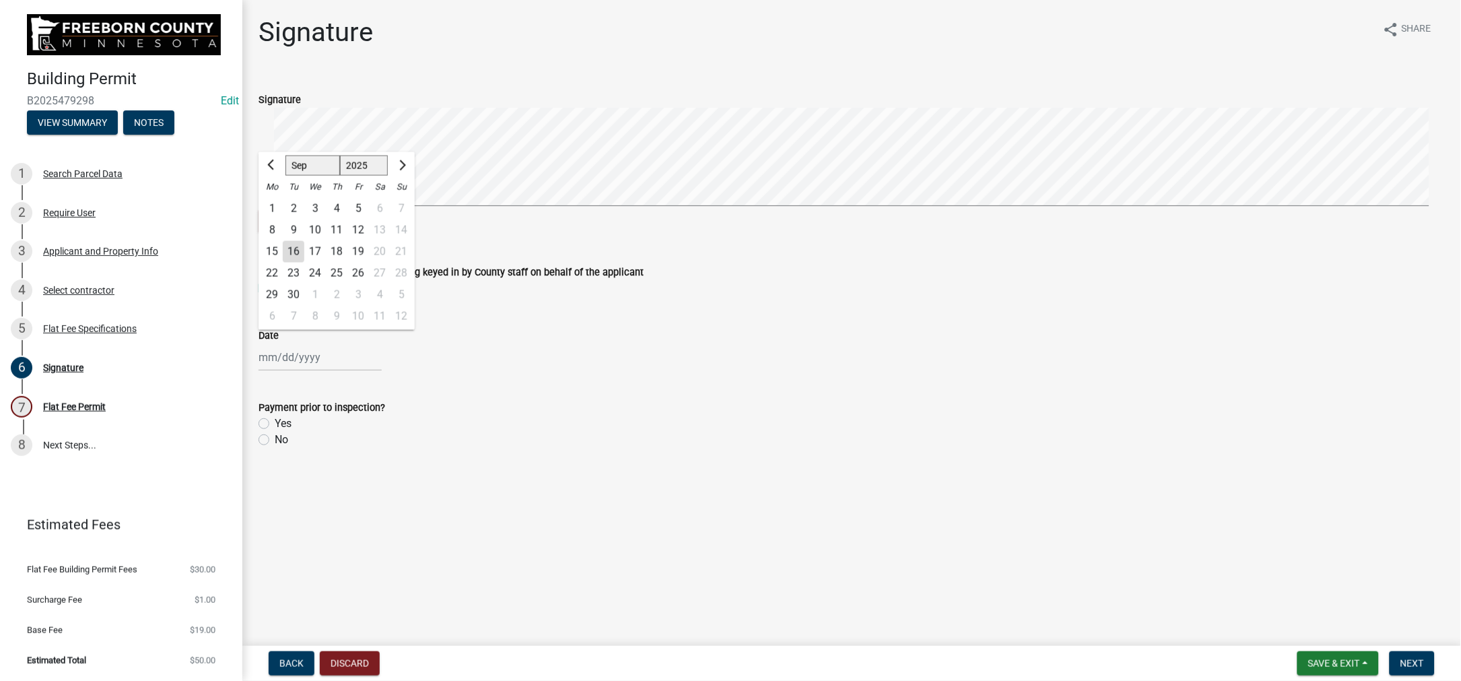
click at [312, 371] on div "[PERSON_NAME] Feb Mar Apr [PERSON_NAME][DATE] Oct Nov [DATE] 1526 1527 1528 152…" at bounding box center [320, 357] width 123 height 28
click at [304, 262] on div "16" at bounding box center [294, 251] width 22 height 22
type input "[DATE]"
click at [275, 448] on label "No" at bounding box center [281, 440] width 13 height 16
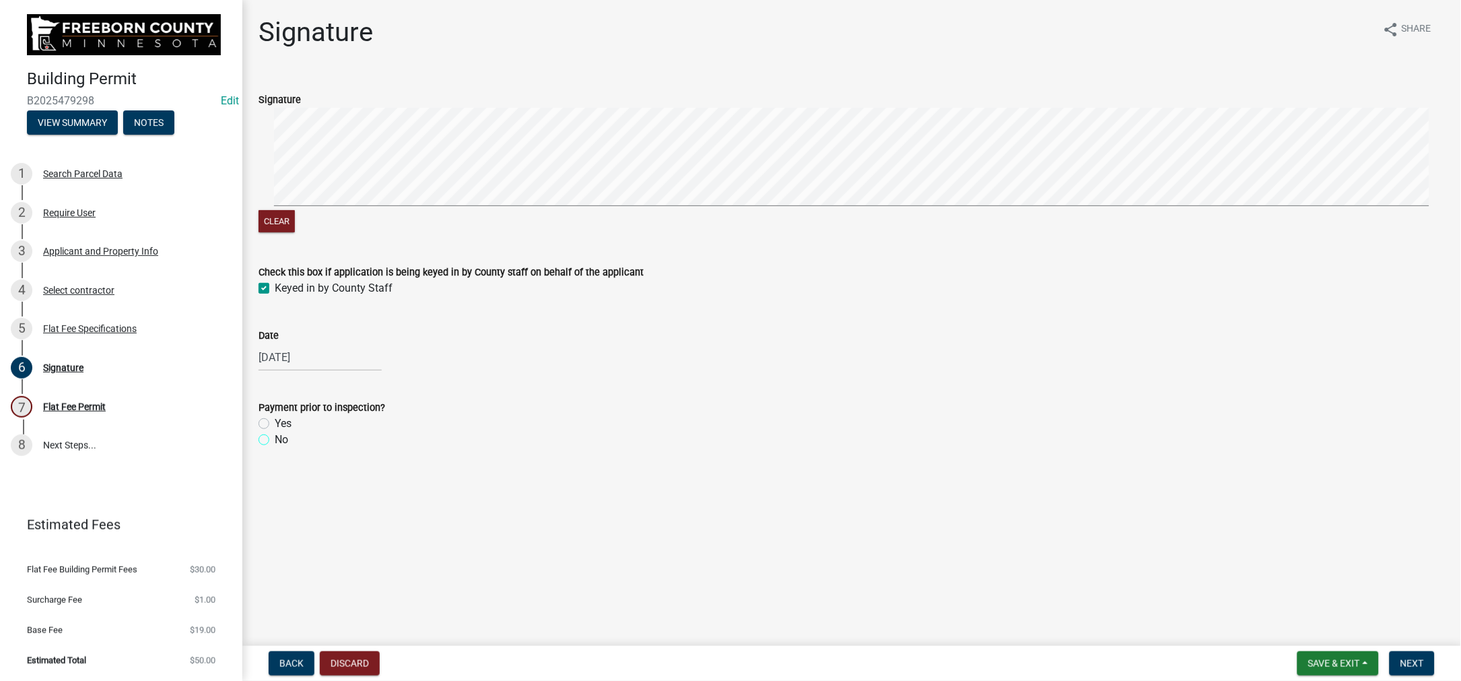
click at [275, 440] on input "No" at bounding box center [279, 436] width 9 height 9
radio input "true"
click at [1401, 658] on span "Next" at bounding box center [1413, 663] width 24 height 11
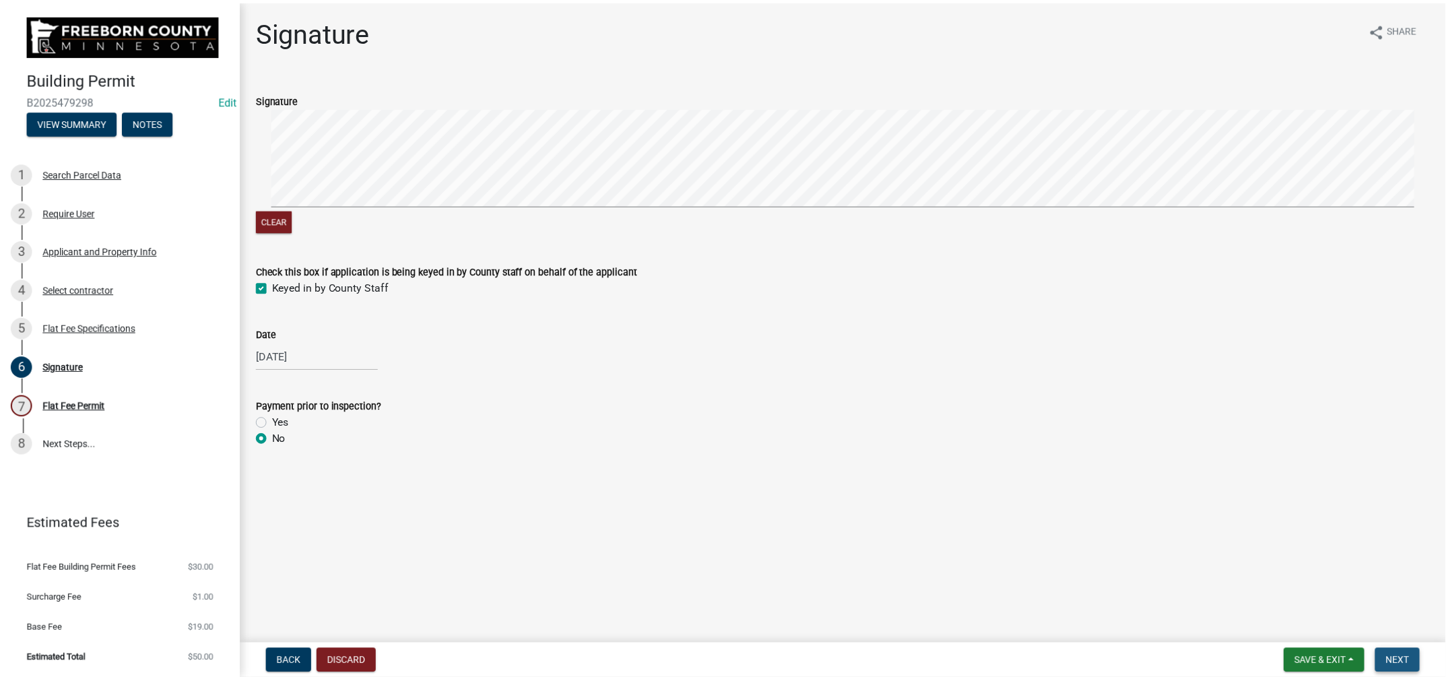
scroll to position [0, 0]
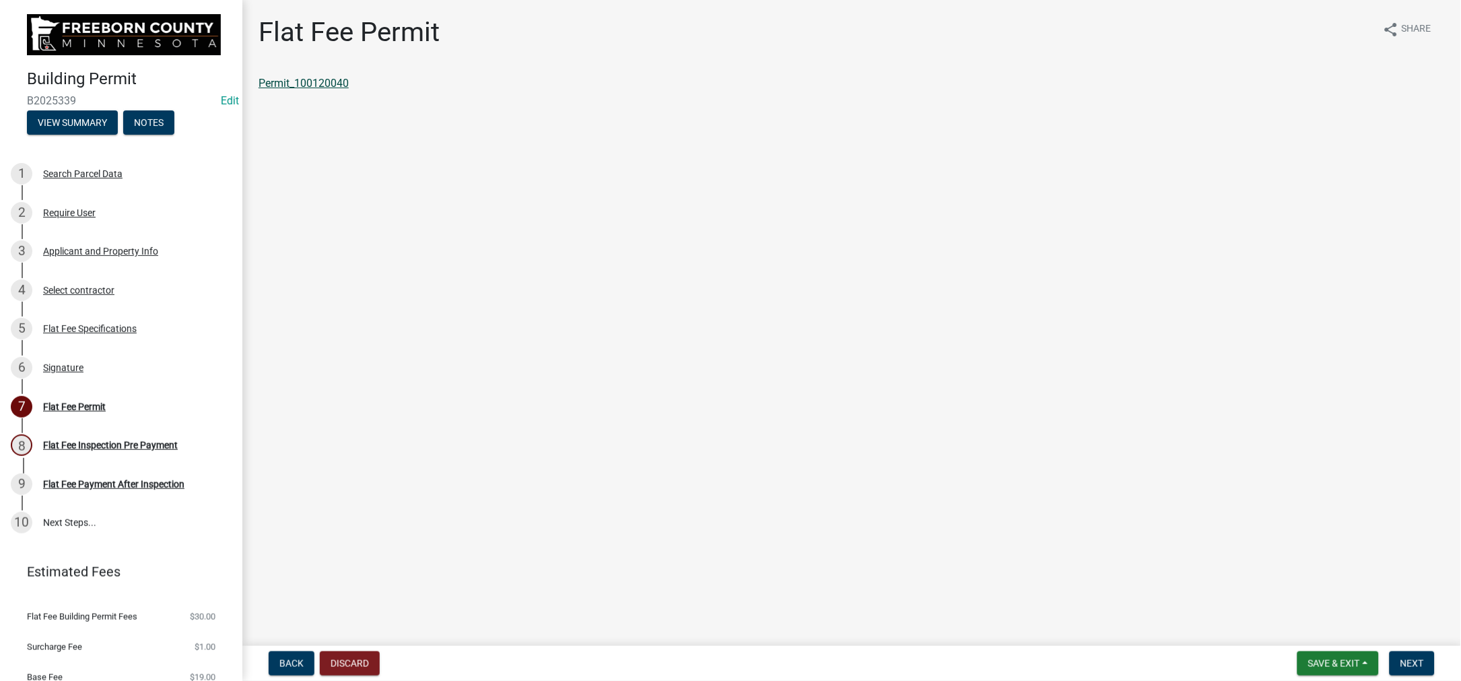
click at [335, 90] on link "Permit_100120040" at bounding box center [304, 83] width 90 height 13
click at [1308, 658] on span "Save & Exit" at bounding box center [1334, 663] width 52 height 11
click at [1271, 609] on button "Save & Exit" at bounding box center [1325, 616] width 108 height 32
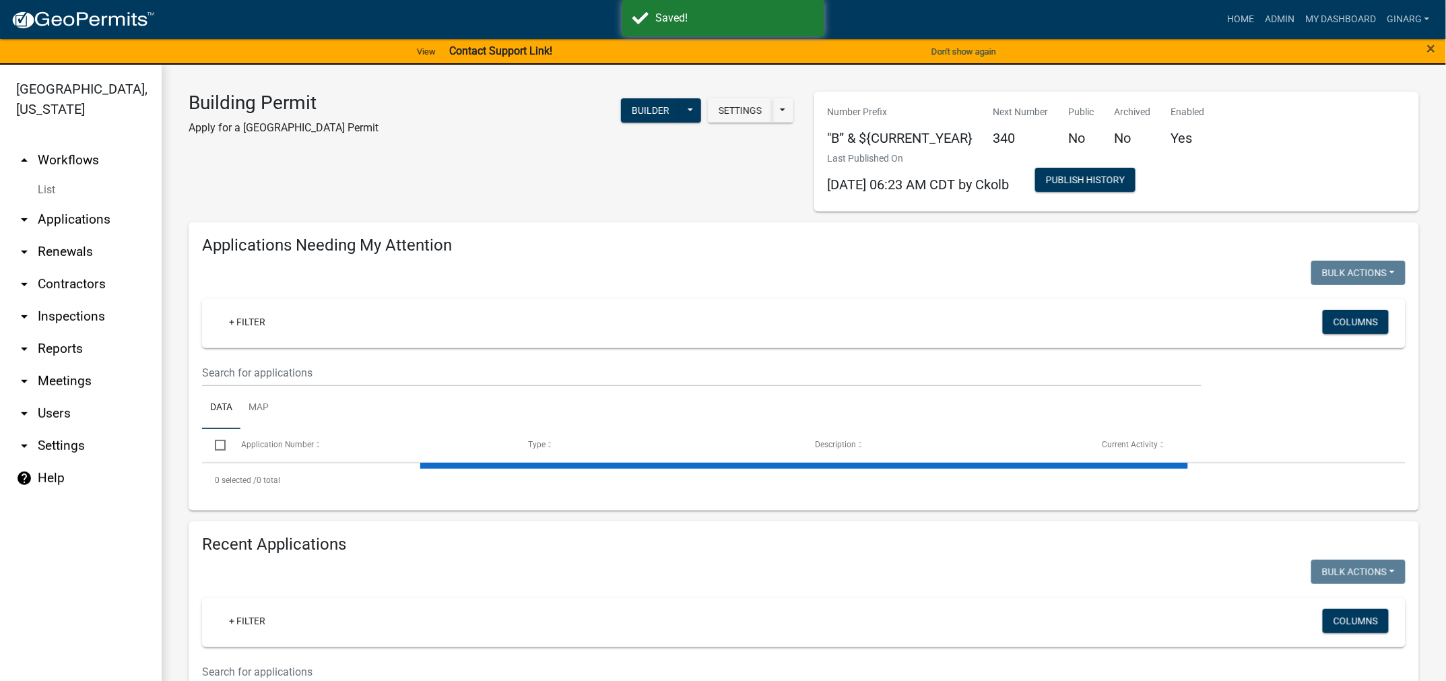
select select "3: 100"
